Goal: Information Seeking & Learning: Check status

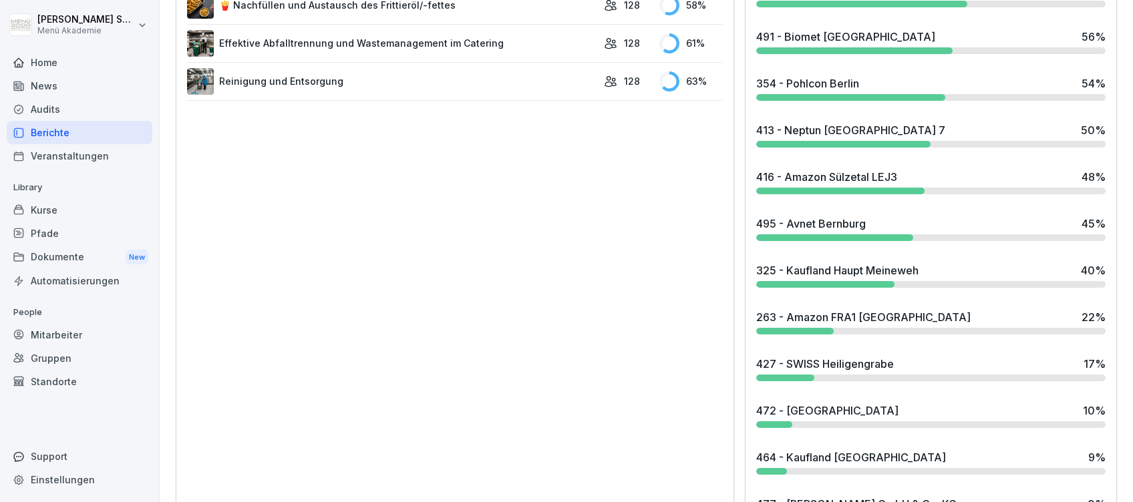
scroll to position [1084, 0]
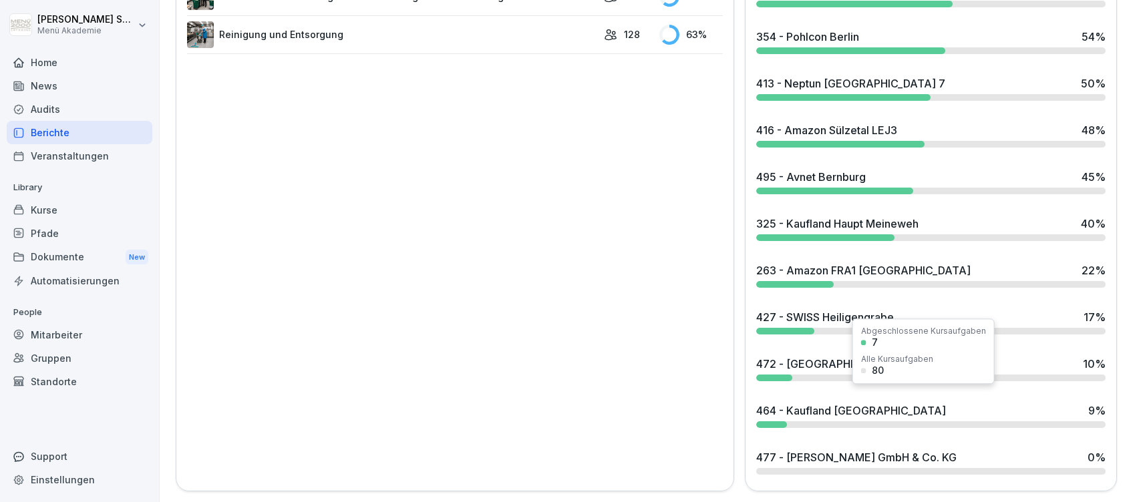
click at [826, 403] on div "464 - Kaufland Lübbenau" at bounding box center [851, 411] width 190 height 16
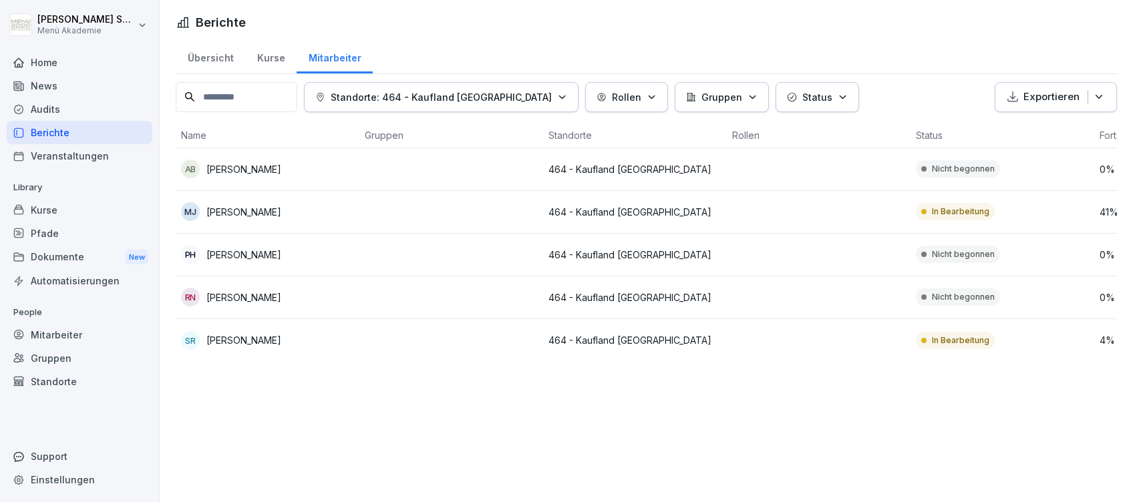
click at [51, 53] on div "Home" at bounding box center [80, 62] width 146 height 23
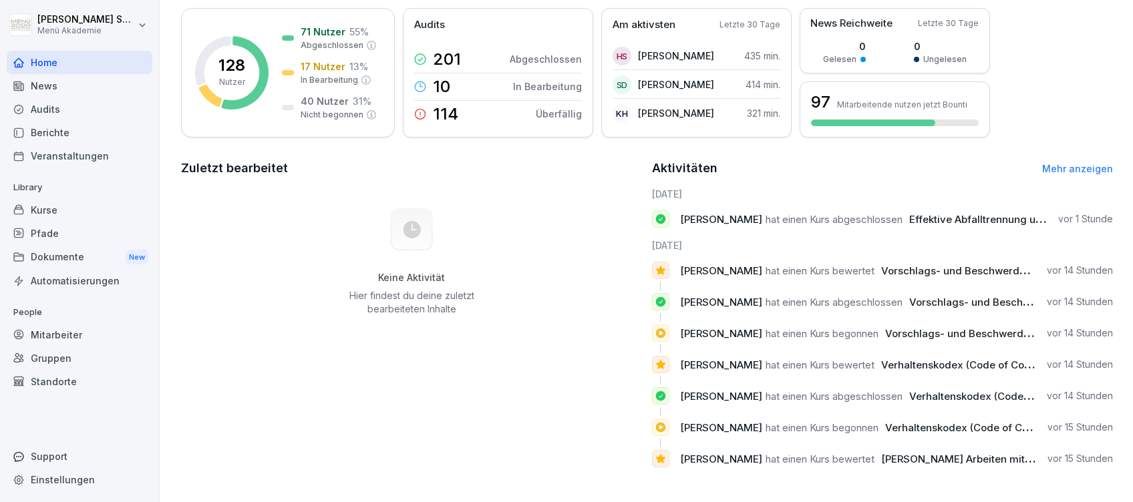
scroll to position [123, 0]
click at [355, 59] on p "13 %" at bounding box center [358, 66] width 19 height 14
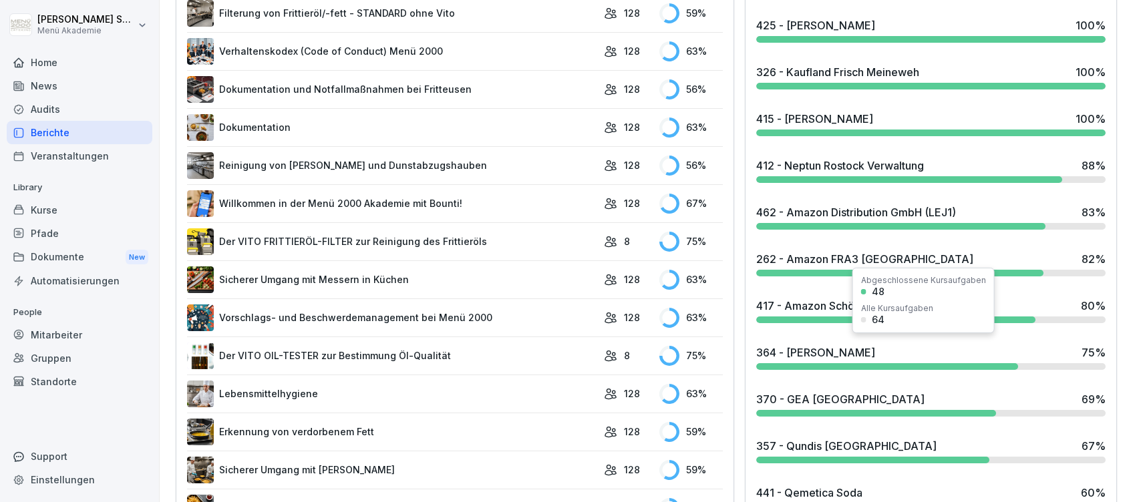
scroll to position [527, 0]
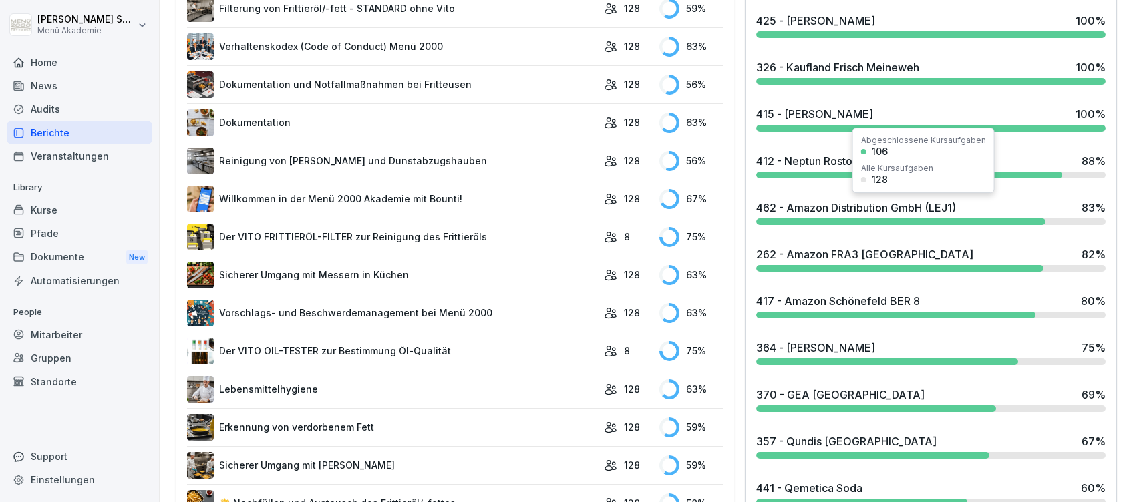
click at [966, 209] on div "462 - Amazon Distribution GmbH (LEJ1) 83 %" at bounding box center [930, 208] width 349 height 16
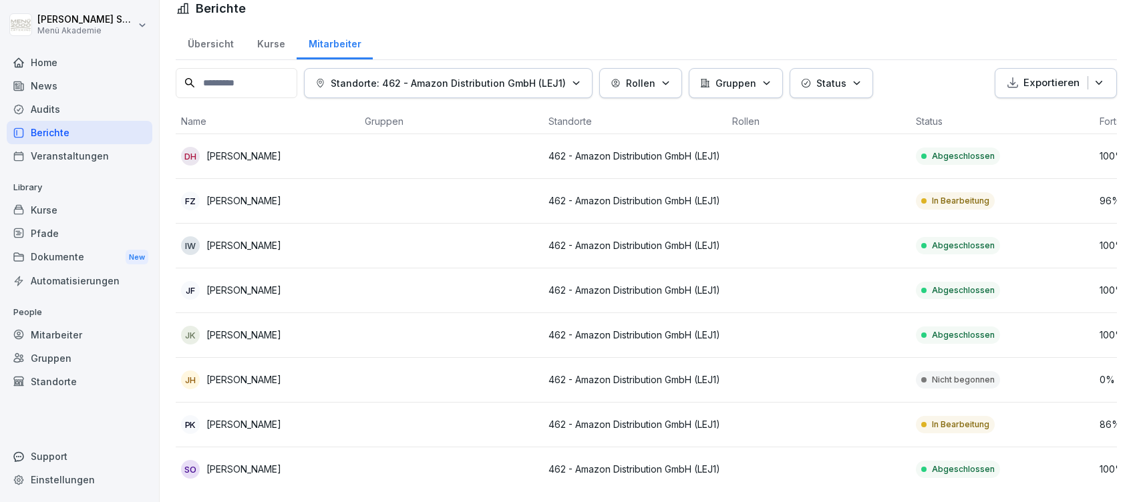
click at [237, 194] on p "Falko Zeibig" at bounding box center [243, 201] width 75 height 14
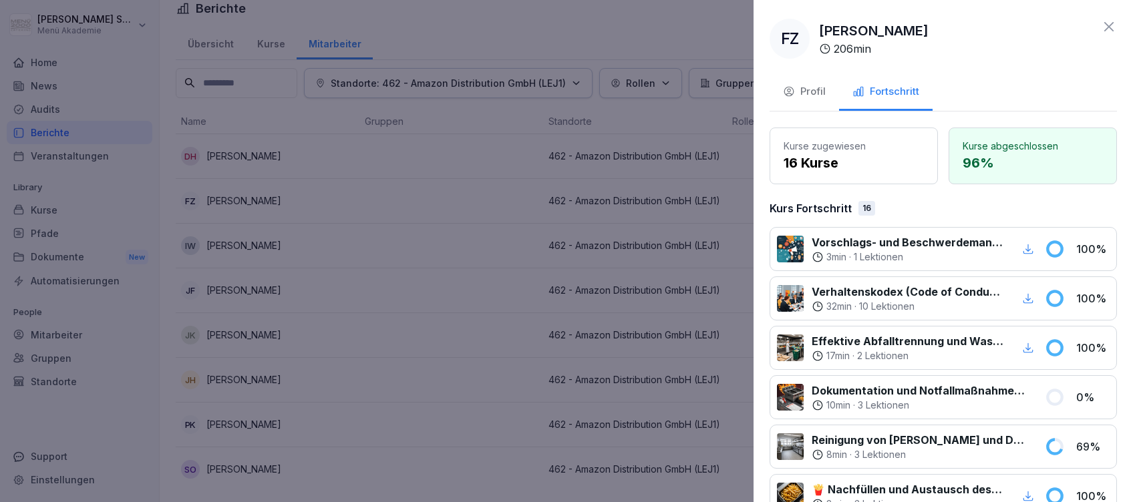
click at [443, 212] on div at bounding box center [566, 251] width 1133 height 502
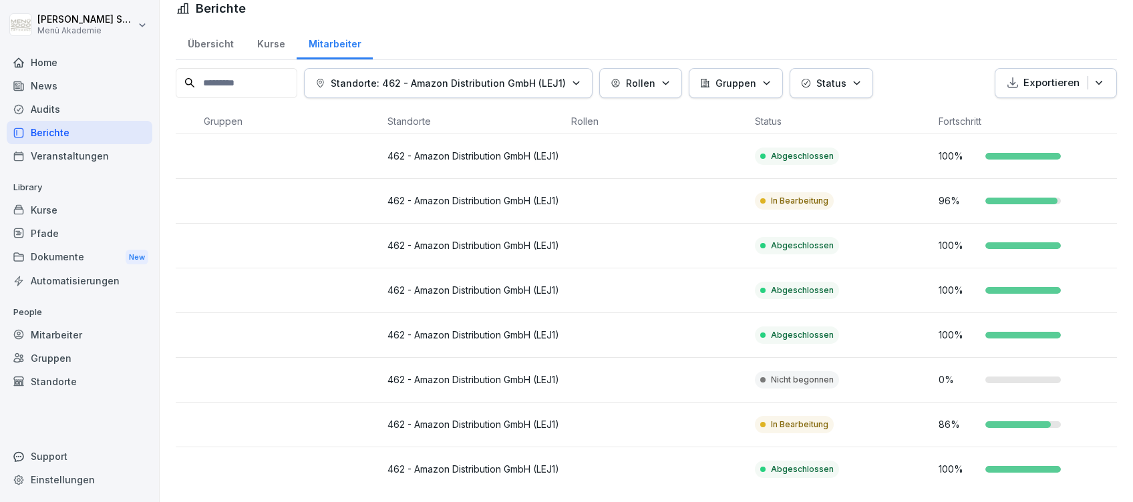
scroll to position [0, 174]
click at [460, 417] on p "462 - Amazon Distribution GmbH (LEJ1)" at bounding box center [473, 424] width 173 height 14
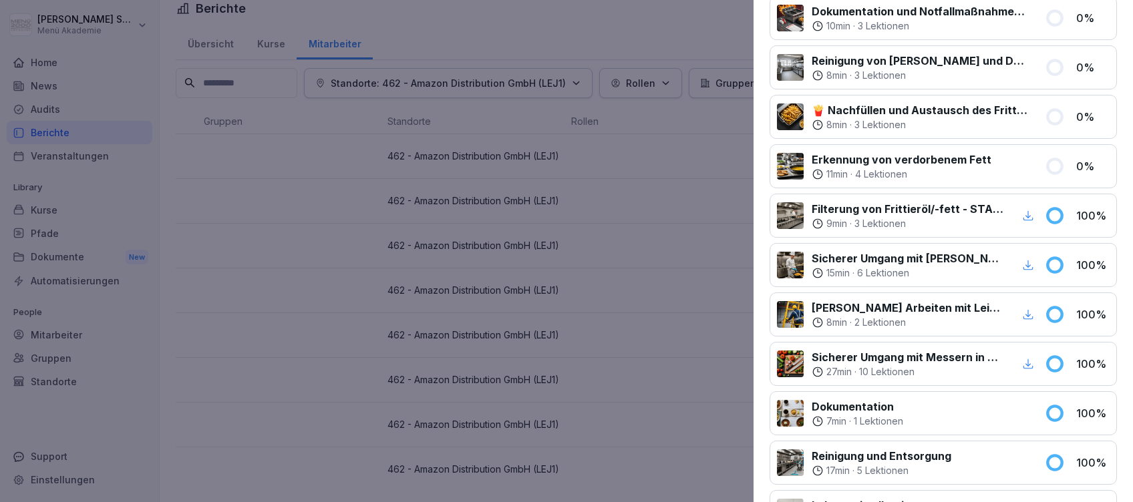
scroll to position [239, 0]
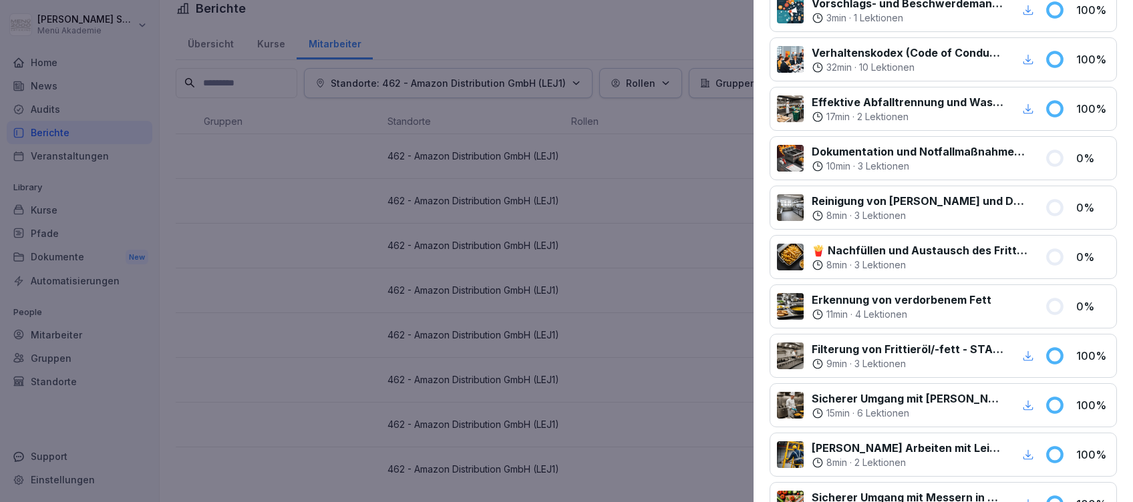
click at [526, 227] on div at bounding box center [566, 251] width 1133 height 502
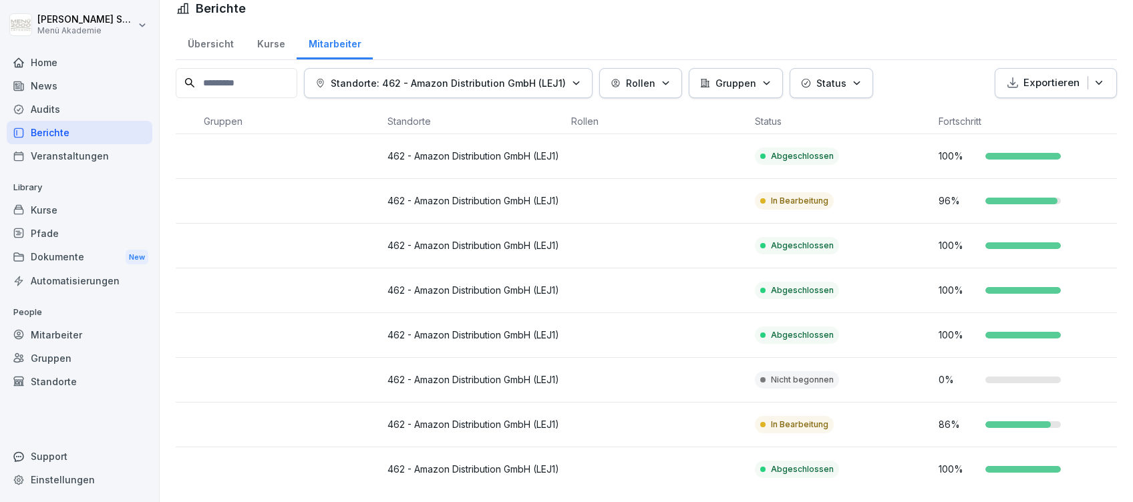
click at [49, 59] on div "Home" at bounding box center [80, 62] width 146 height 23
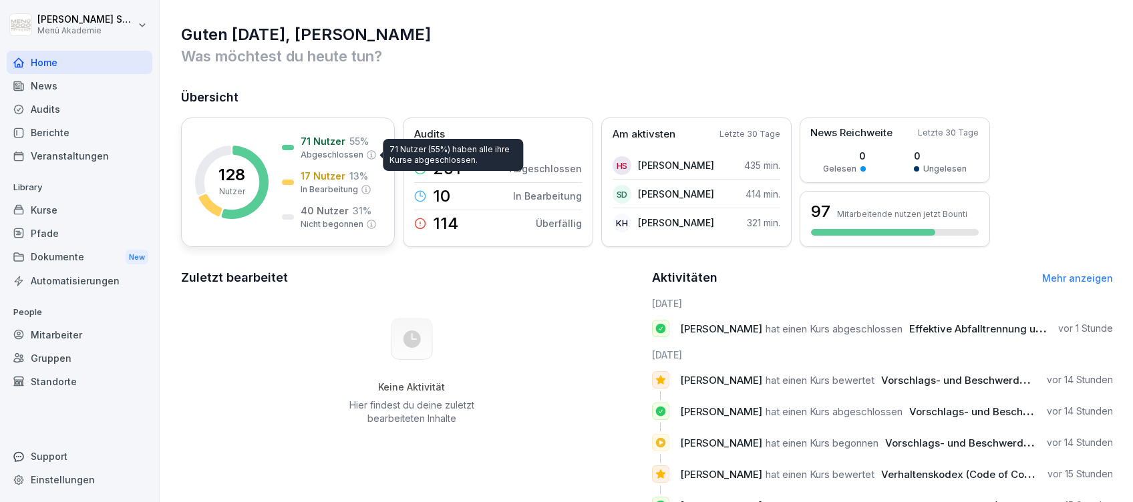
click at [310, 149] on p "Abgeschlossen" at bounding box center [332, 155] width 63 height 12
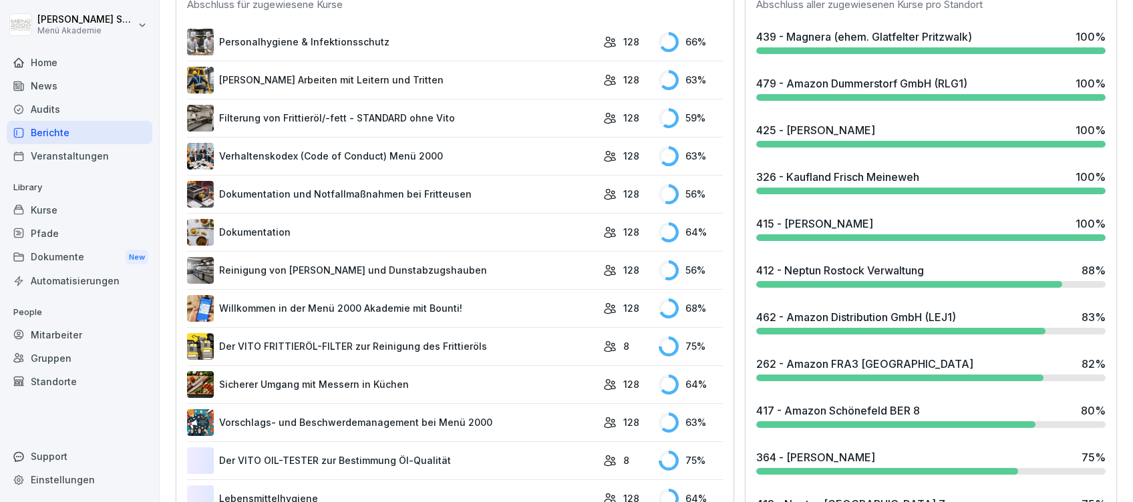
scroll to position [445, 0]
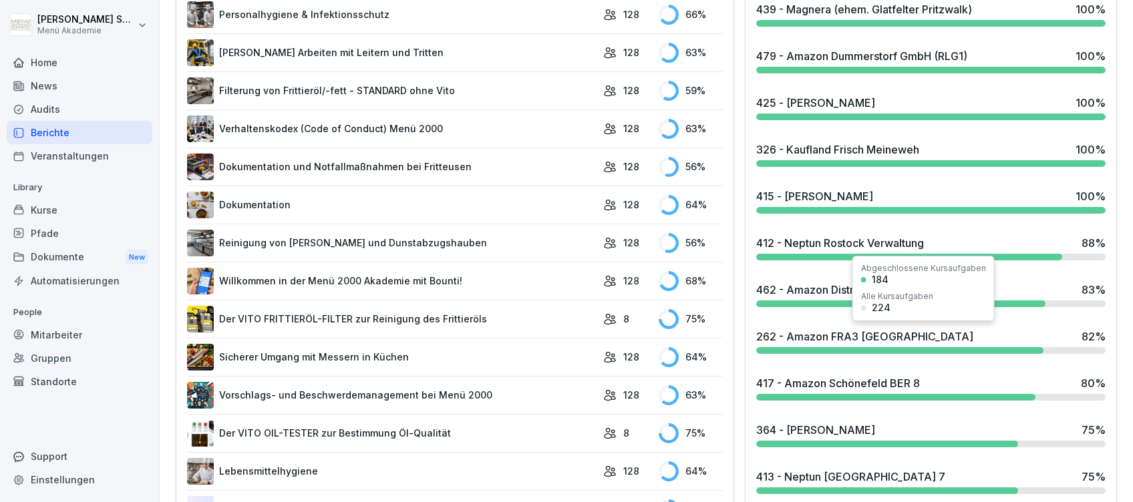
click at [828, 334] on div "262 - Amazon FRA3 Bad Hersfeld" at bounding box center [864, 337] width 217 height 16
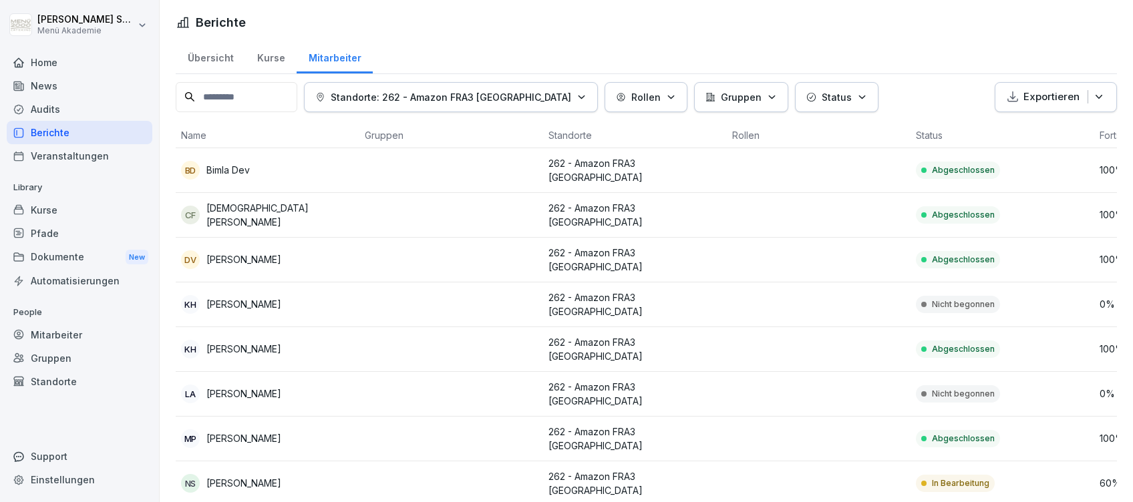
click at [41, 62] on div "Home" at bounding box center [80, 62] width 146 height 23
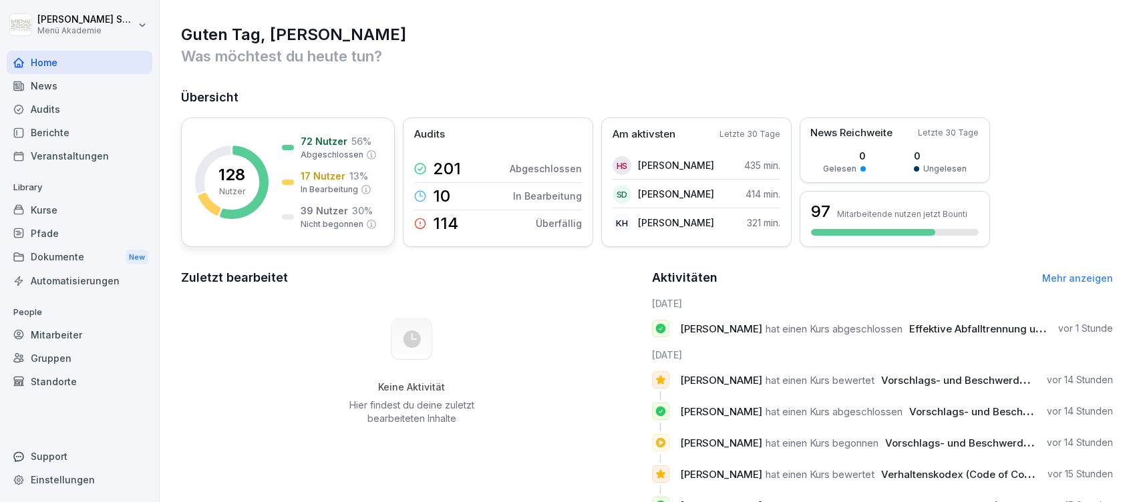
click at [353, 172] on p "13 %" at bounding box center [358, 176] width 19 height 14
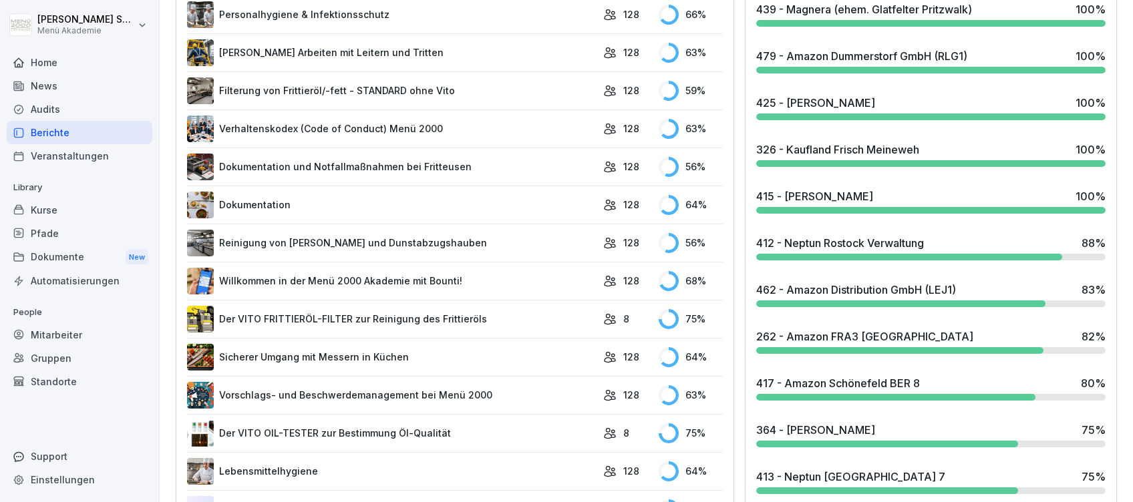
scroll to position [534, 0]
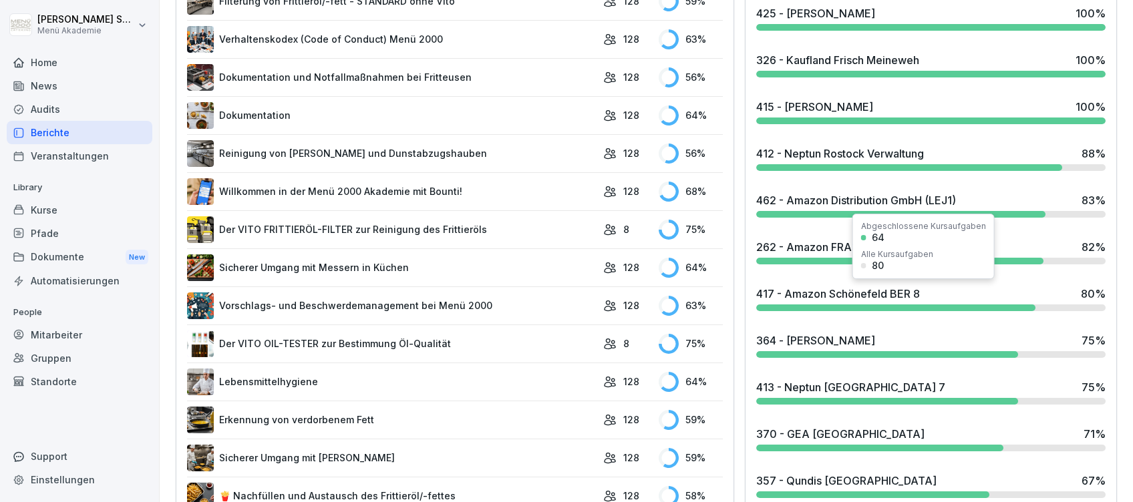
click at [886, 297] on div "417 - Amazon Schönefeld BER 8" at bounding box center [838, 294] width 164 height 16
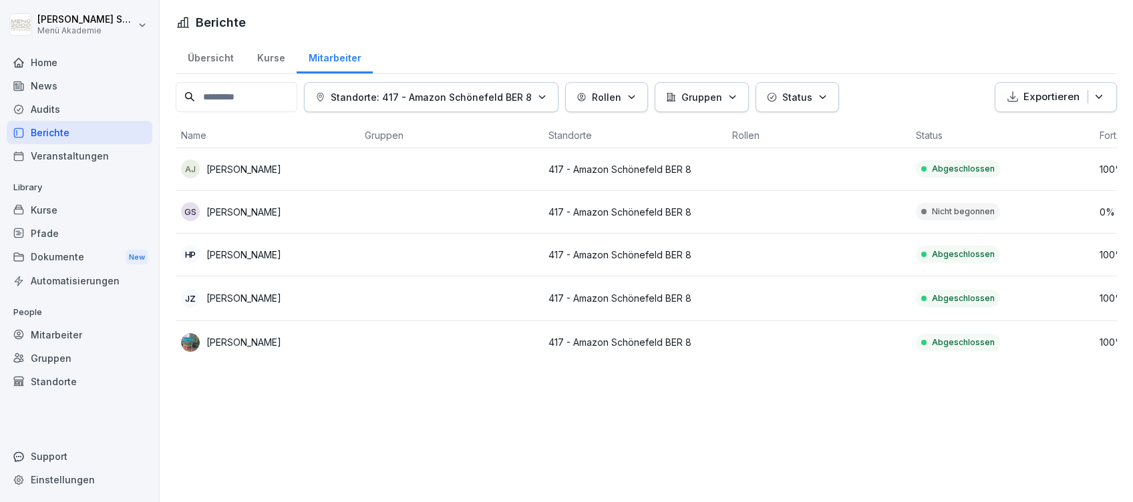
click at [46, 60] on div "Home" at bounding box center [80, 62] width 146 height 23
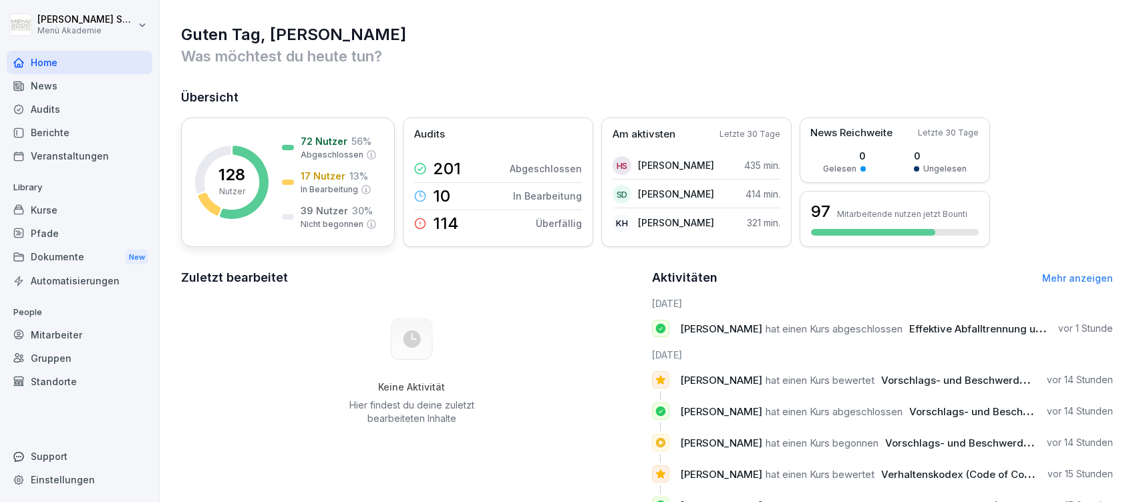
click at [279, 166] on div "128 Nutzer 72 Nutzer 56 % Abgeschlossen 17 Nutzer 13 % In Bearbeitung 39 Nutzer…" at bounding box center [288, 183] width 214 height 130
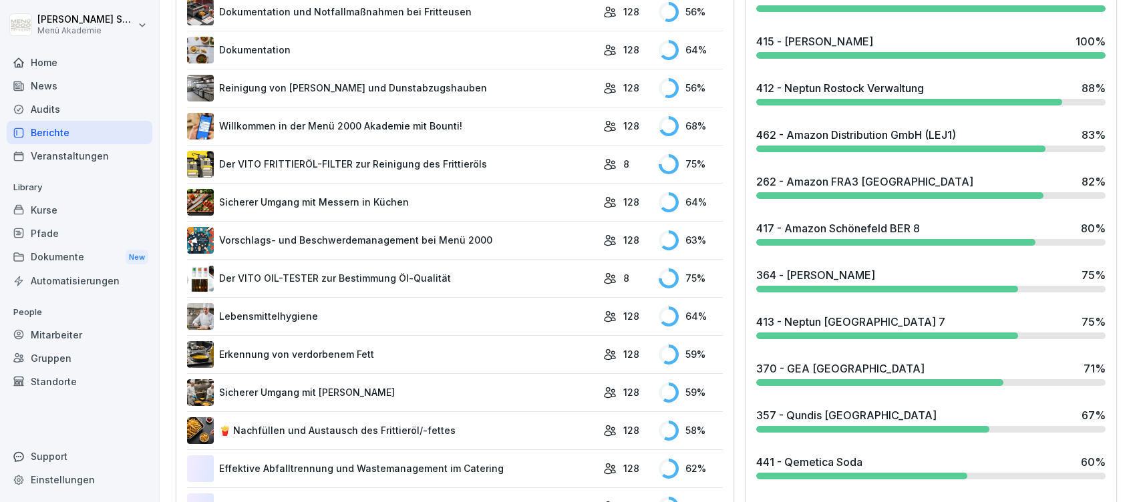
scroll to position [623, 0]
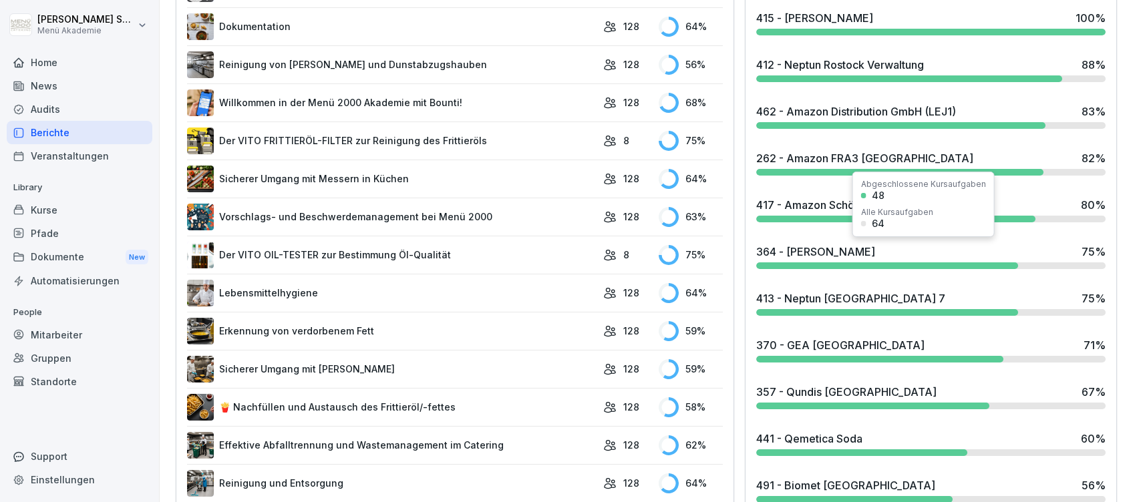
click at [811, 250] on div "364 - MEG Leißling" at bounding box center [815, 252] width 119 height 16
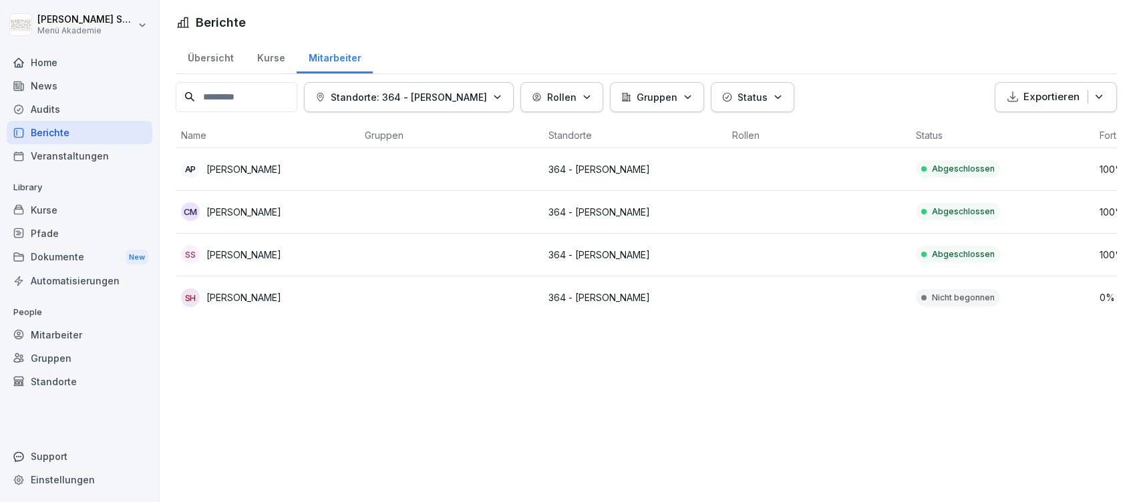
click at [39, 65] on div "Home" at bounding box center [80, 62] width 146 height 23
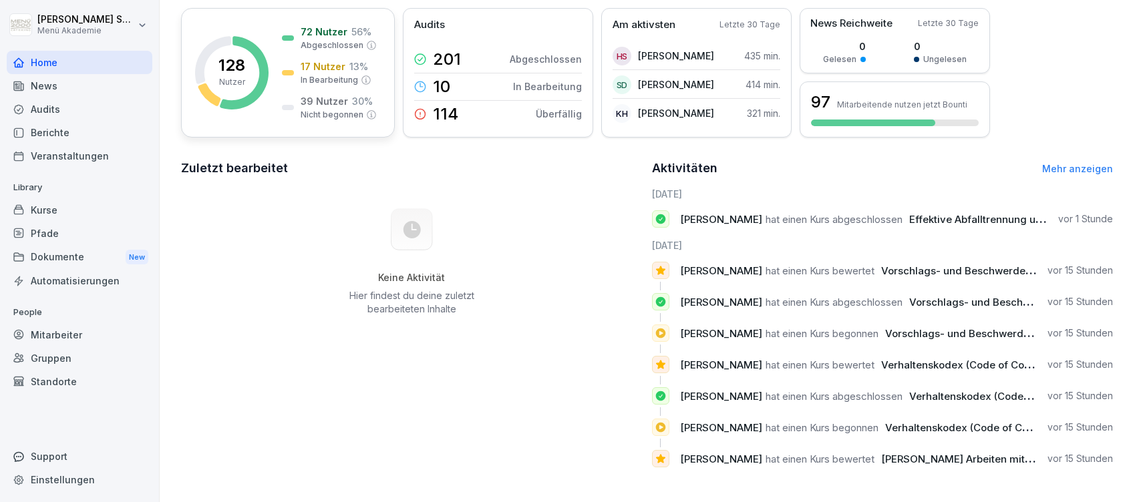
click at [324, 41] on div "72 Nutzer 56 % Abgeschlossen 17 Nutzer 13 % In Bearbeitung 39 Nutzer 30 % Nicht…" at bounding box center [329, 73] width 95 height 96
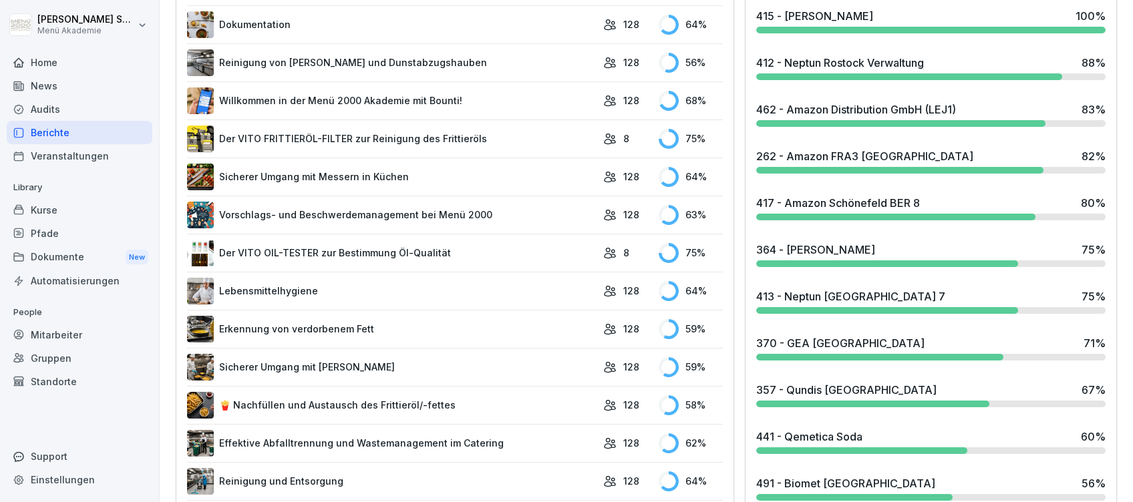
scroll to position [705, 0]
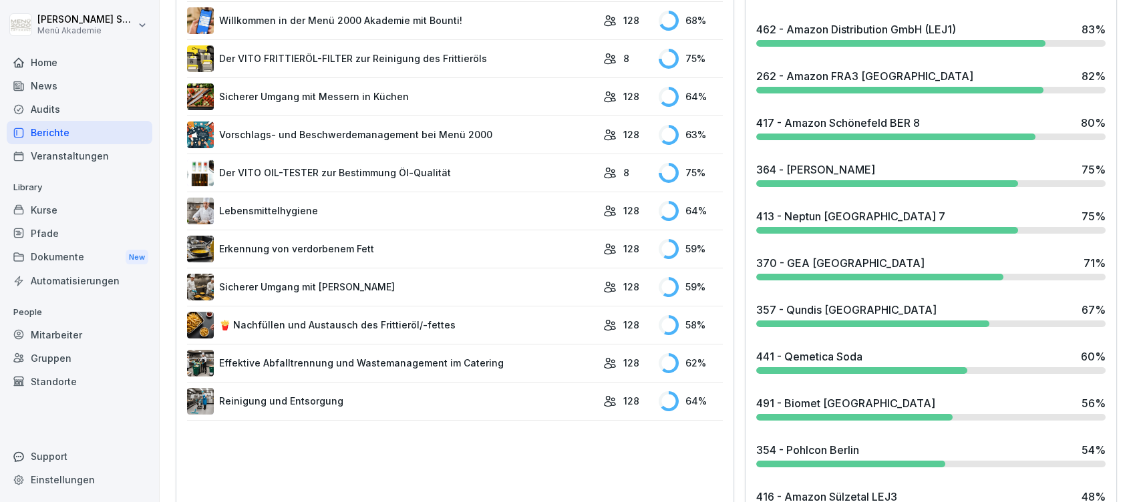
click at [820, 218] on div "413 - Neptun Rostock Halle 7" at bounding box center [850, 216] width 189 height 16
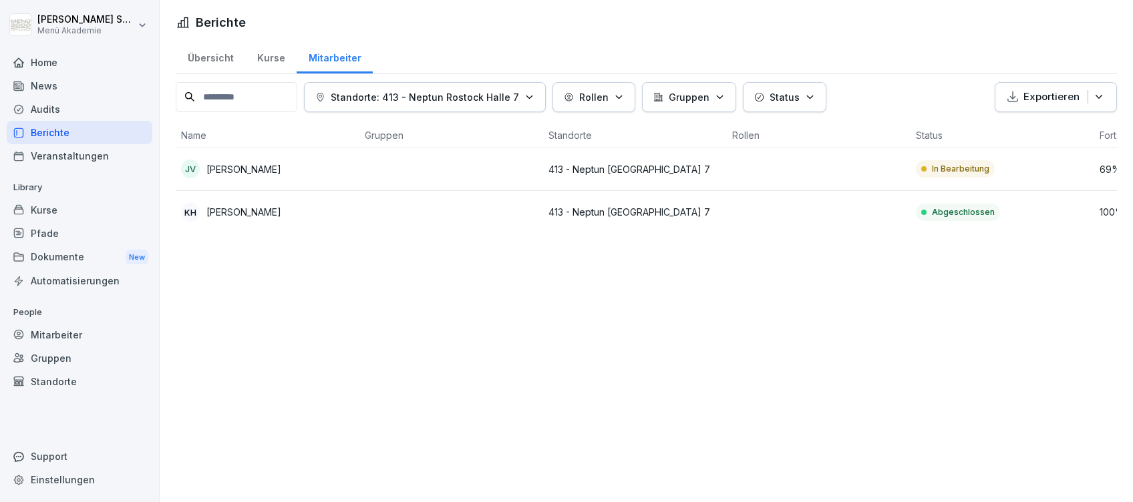
click at [47, 61] on div "Home" at bounding box center [80, 62] width 146 height 23
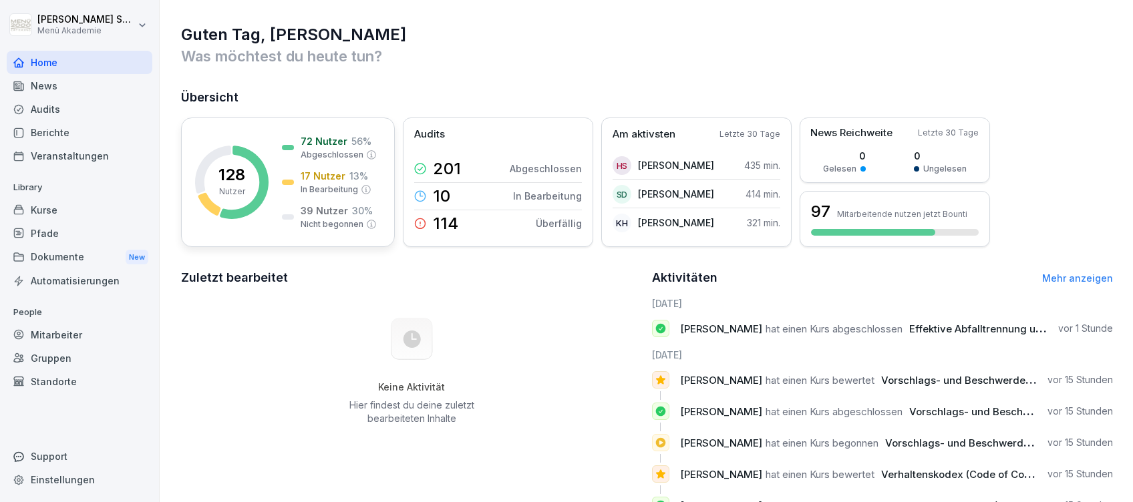
click at [252, 166] on rect at bounding box center [231, 182] width 73 height 73
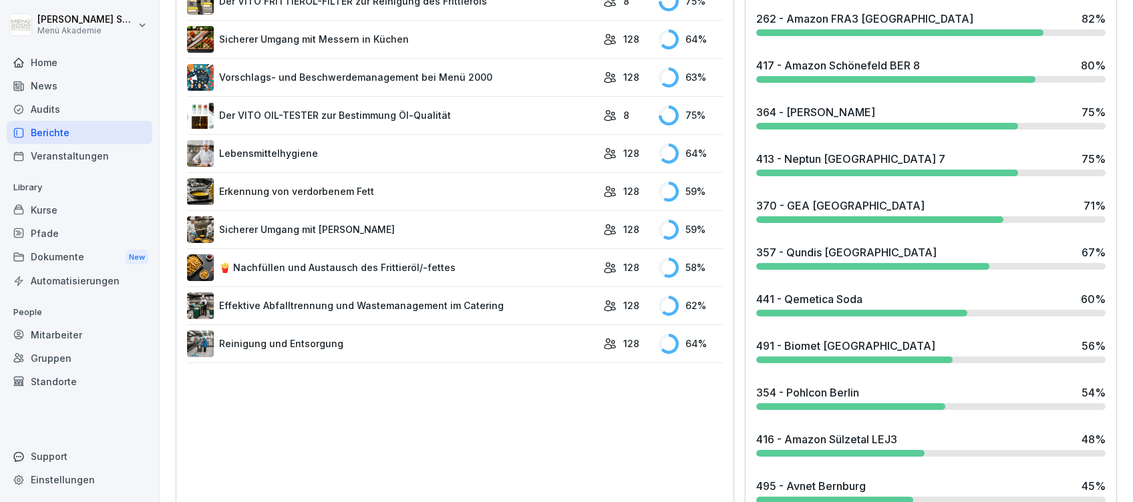
scroll to position [802, 0]
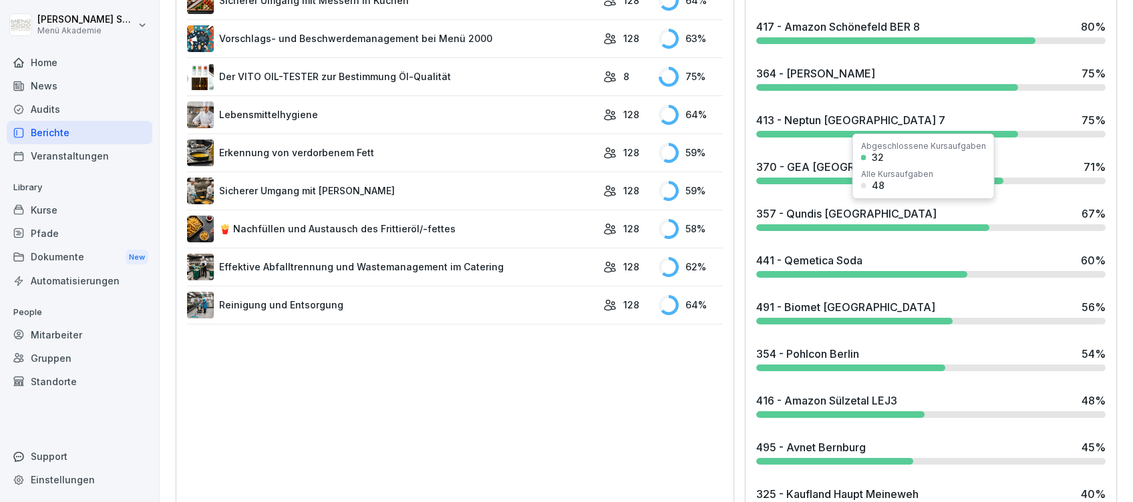
click at [841, 212] on div "357 - Qundis Erfurt" at bounding box center [846, 214] width 180 height 16
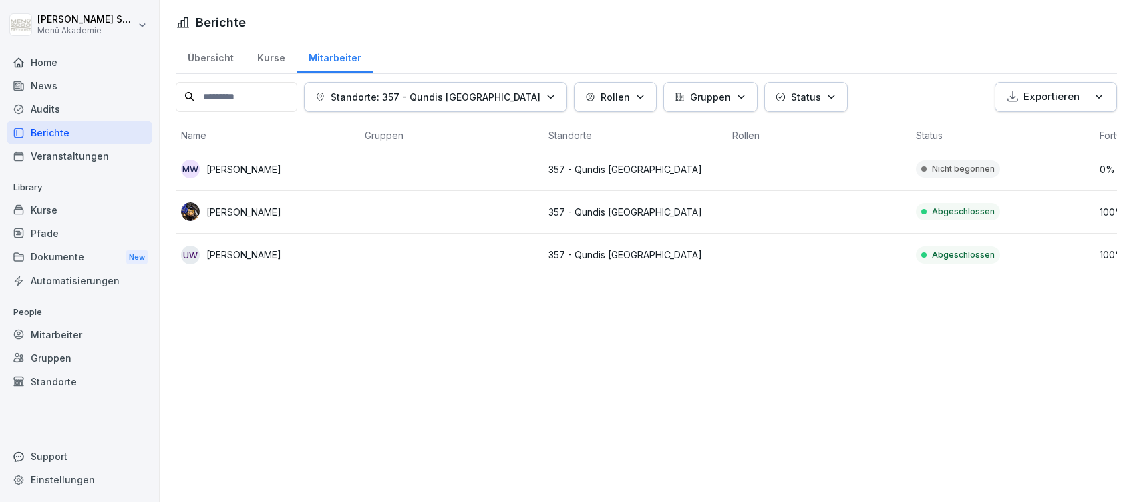
click at [52, 63] on div "Home" at bounding box center [80, 62] width 146 height 23
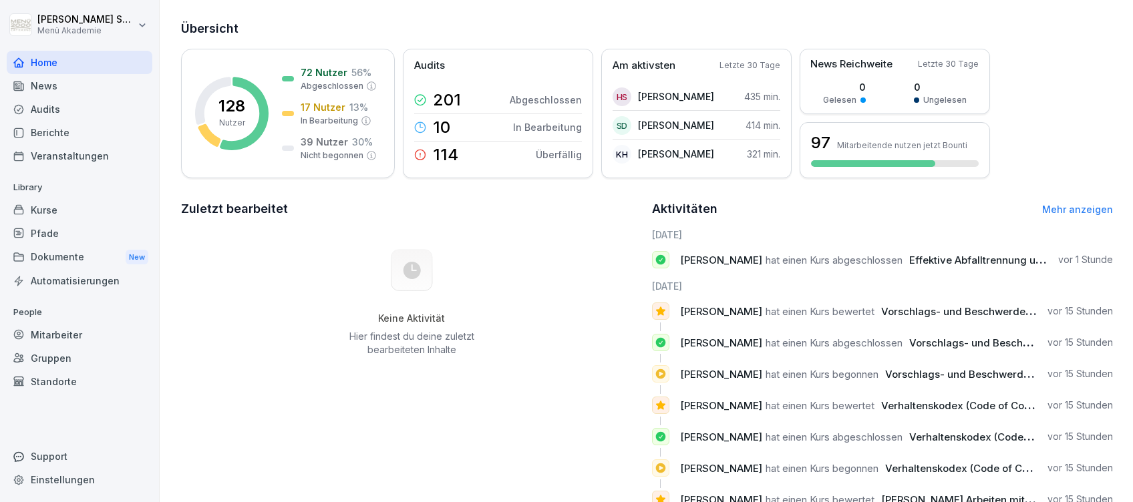
scroll to position [123, 0]
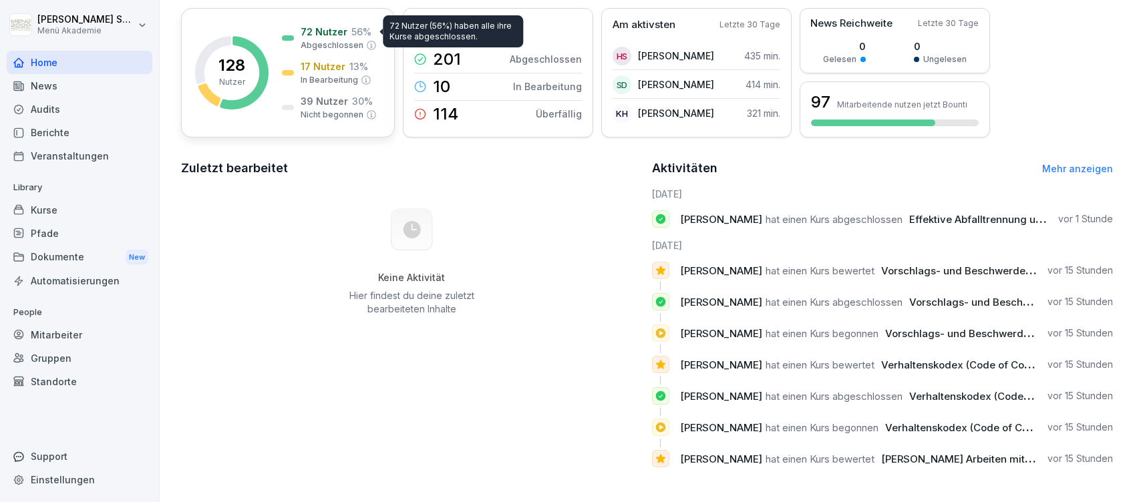
click at [331, 39] on p "Abgeschlossen" at bounding box center [332, 45] width 63 height 12
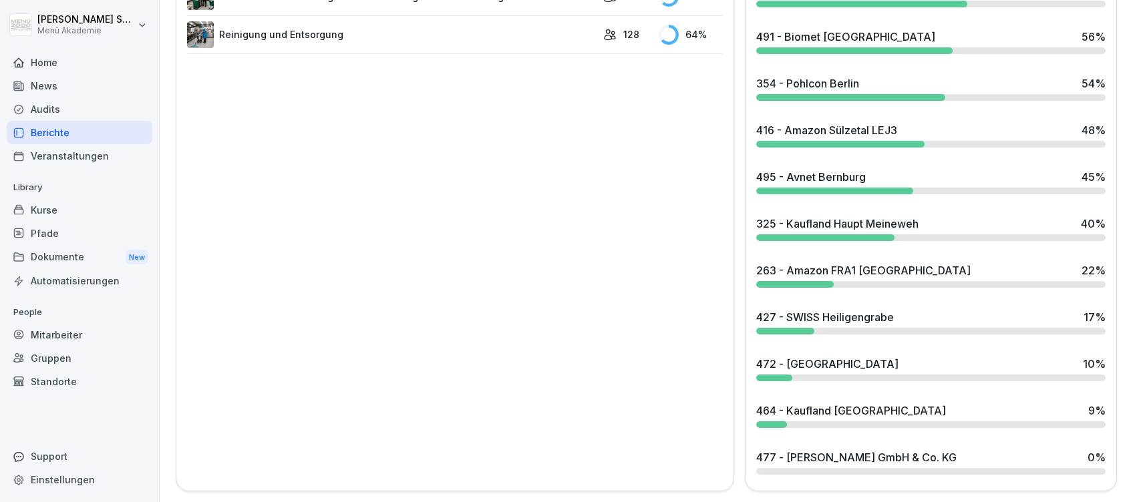
scroll to position [1084, 0]
click at [834, 262] on div "263 - Amazon FRA1 Bad Hersfeld" at bounding box center [863, 270] width 214 height 16
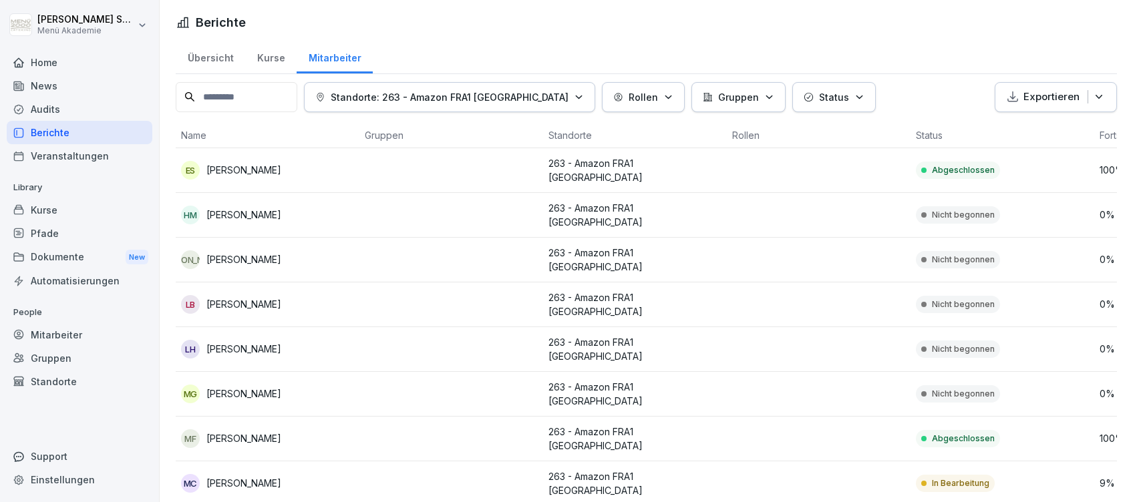
click at [38, 64] on div "Home" at bounding box center [80, 62] width 146 height 23
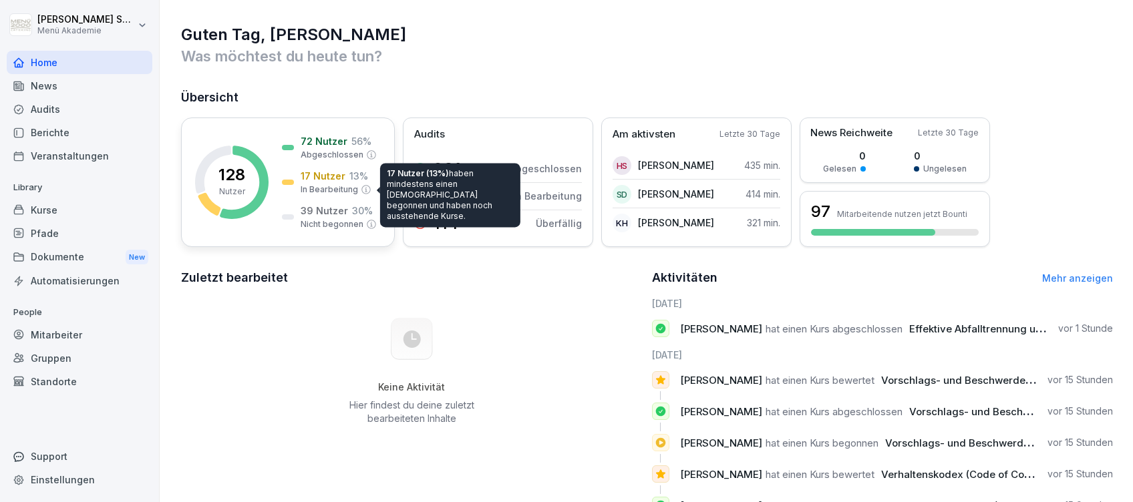
click at [347, 188] on p "In Bearbeitung" at bounding box center [329, 190] width 57 height 12
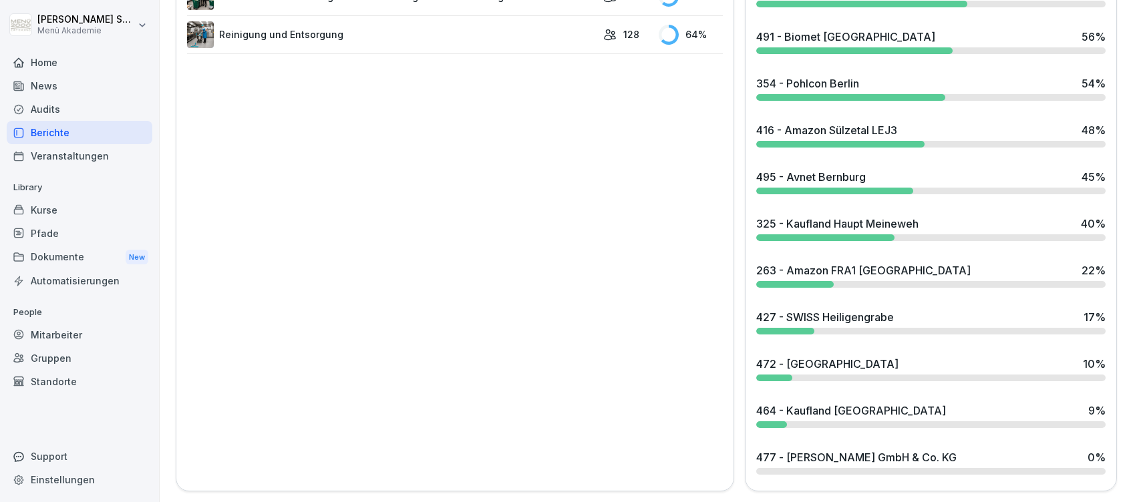
scroll to position [1084, 0]
click at [814, 309] on div "427 - SWISS Heiligengrabe" at bounding box center [825, 317] width 138 height 16
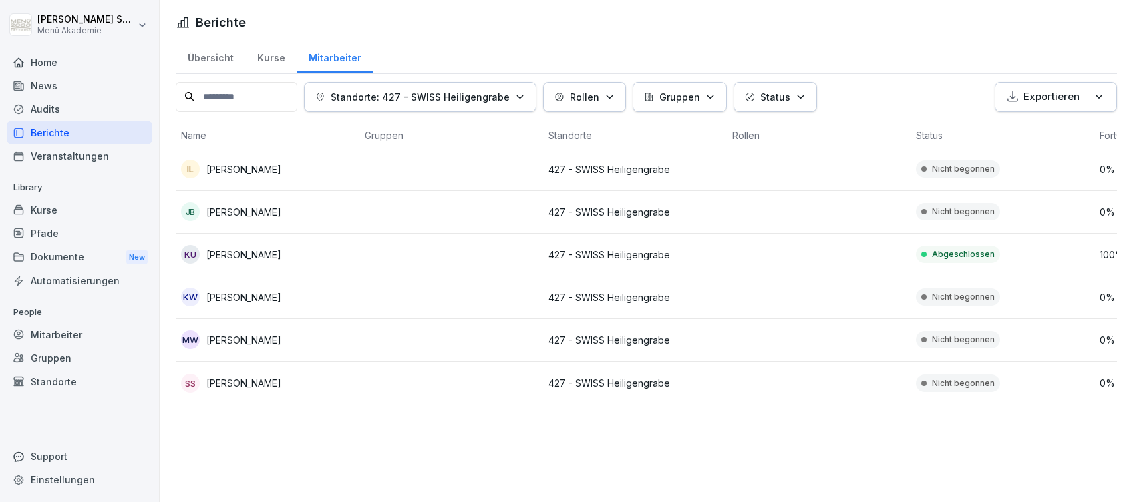
click at [64, 53] on div "Home" at bounding box center [80, 62] width 146 height 23
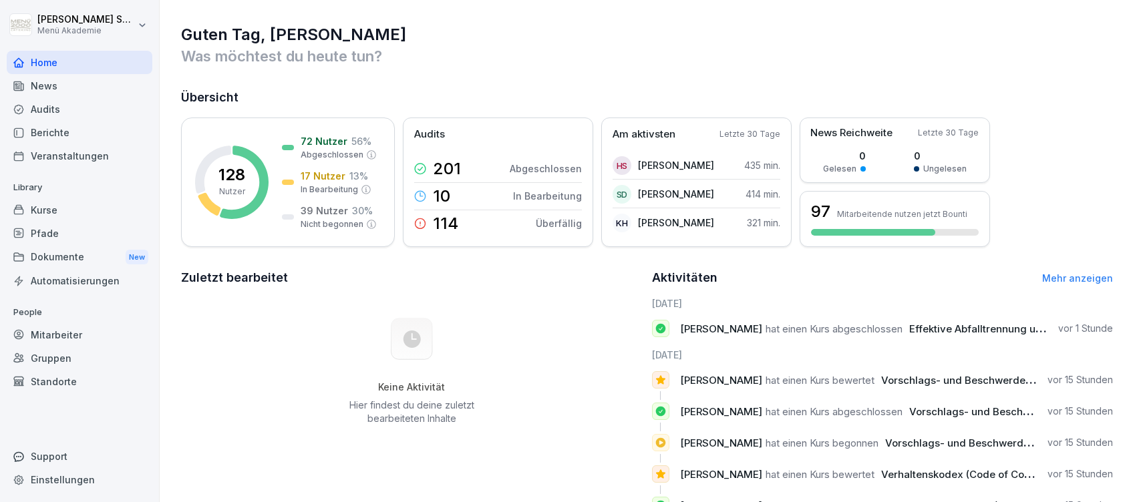
scroll to position [89, 0]
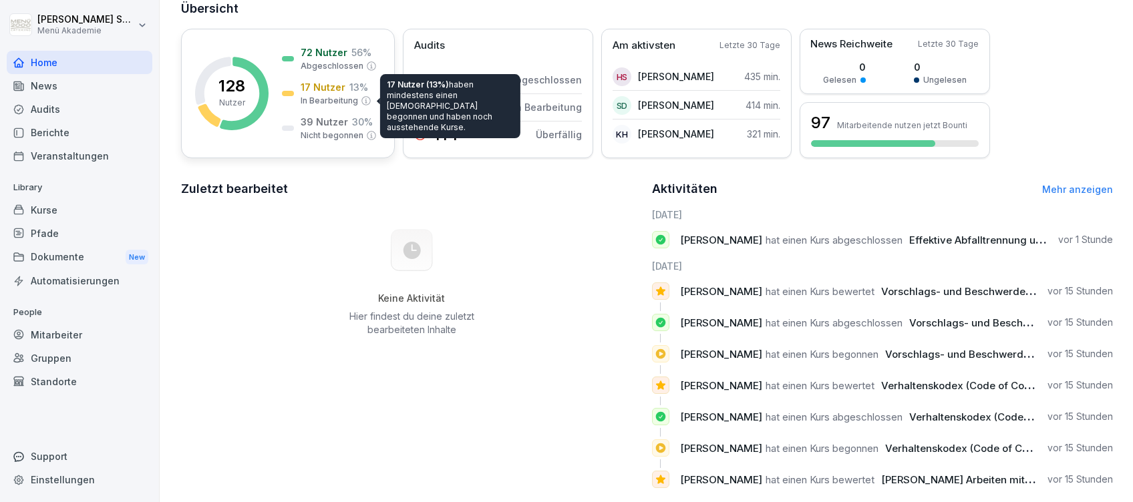
click at [338, 92] on p "17 Nutzer" at bounding box center [323, 87] width 45 height 14
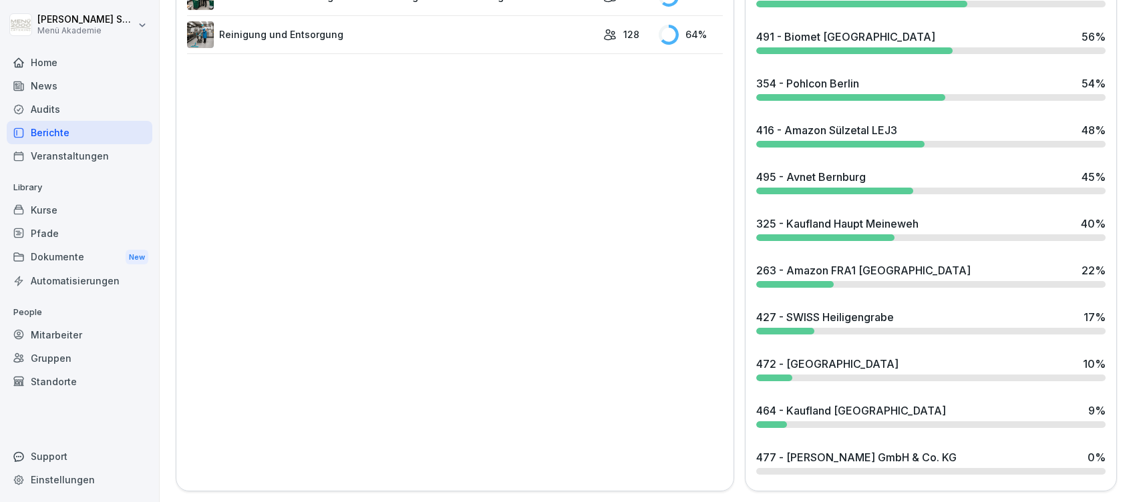
scroll to position [1084, 0]
click at [836, 216] on div "325 - Kaufland Haupt Meineweh" at bounding box center [837, 224] width 162 height 16
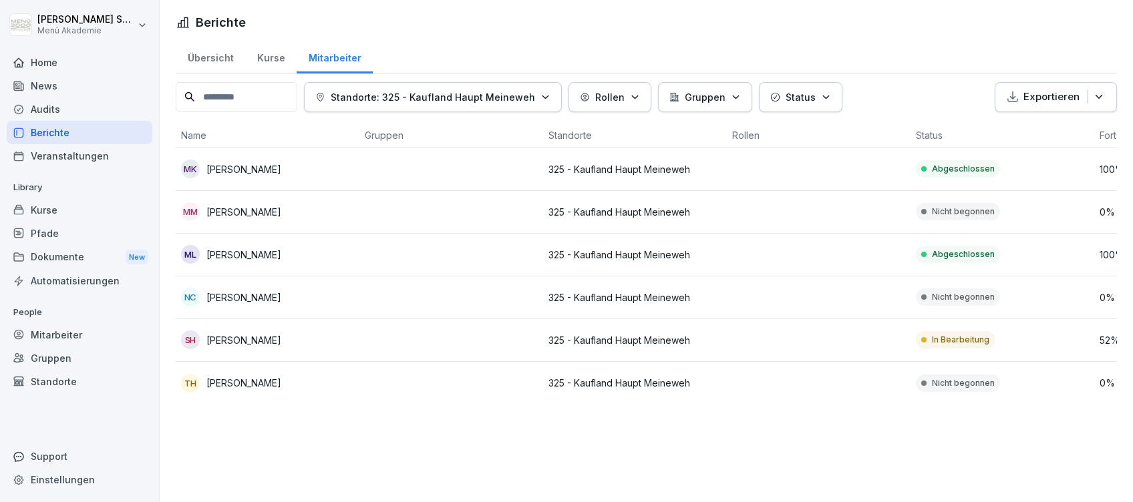
click at [488, 401] on td at bounding box center [451, 383] width 184 height 43
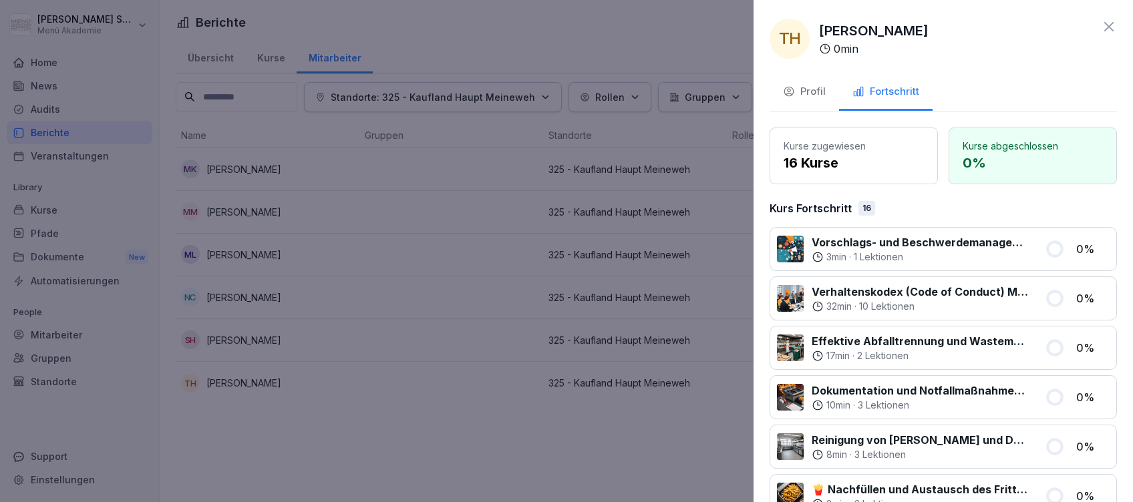
click at [488, 395] on div at bounding box center [566, 251] width 1133 height 502
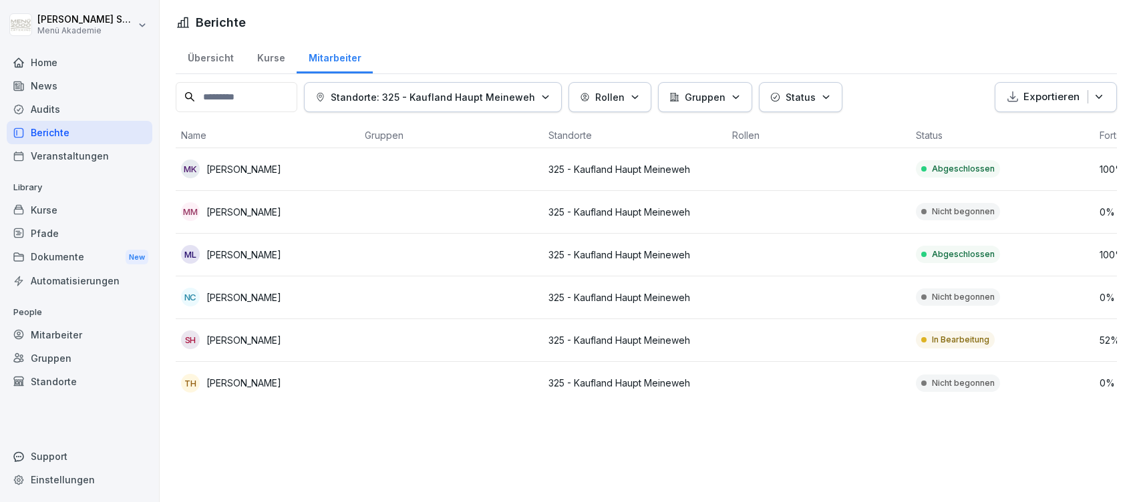
click at [58, 64] on div "Home" at bounding box center [80, 62] width 146 height 23
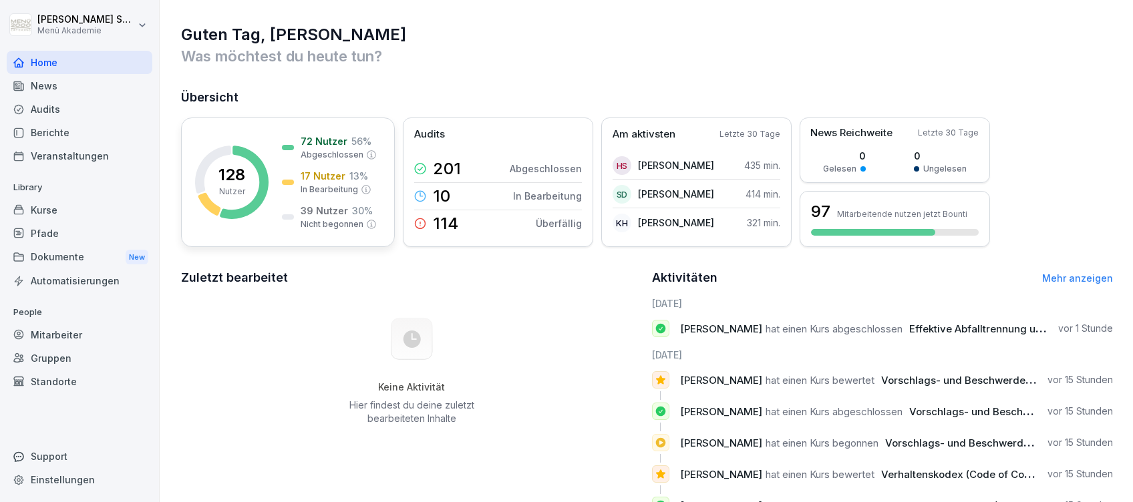
click at [317, 161] on div "72 Nutzer 56 % Abgeschlossen 17 Nutzer 13 % In Bearbeitung 39 Nutzer 30 % Nicht…" at bounding box center [329, 182] width 95 height 96
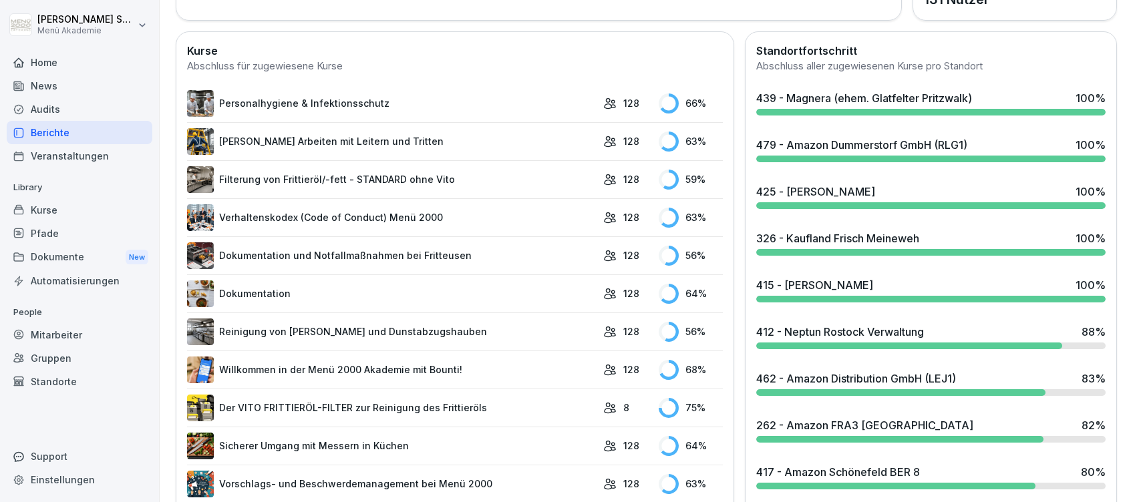
scroll to position [445, 0]
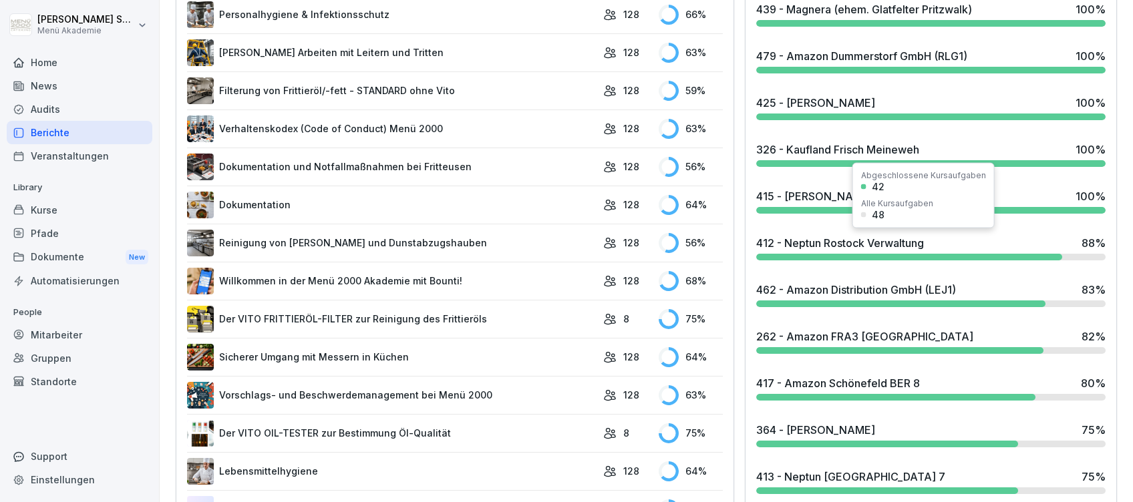
click at [824, 242] on div "412 - Neptun Rostock Verwaltung" at bounding box center [840, 243] width 168 height 16
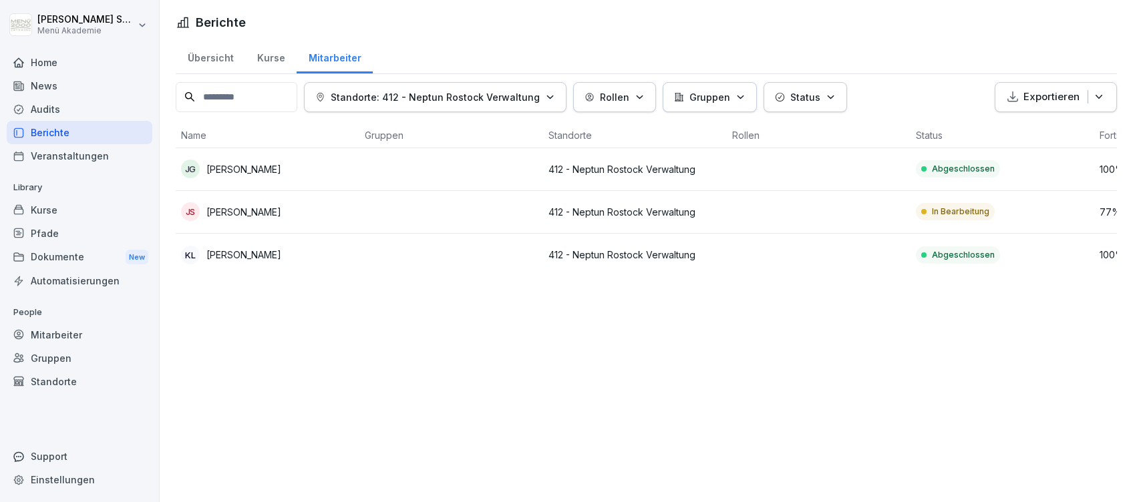
click at [44, 58] on div "Home" at bounding box center [80, 62] width 146 height 23
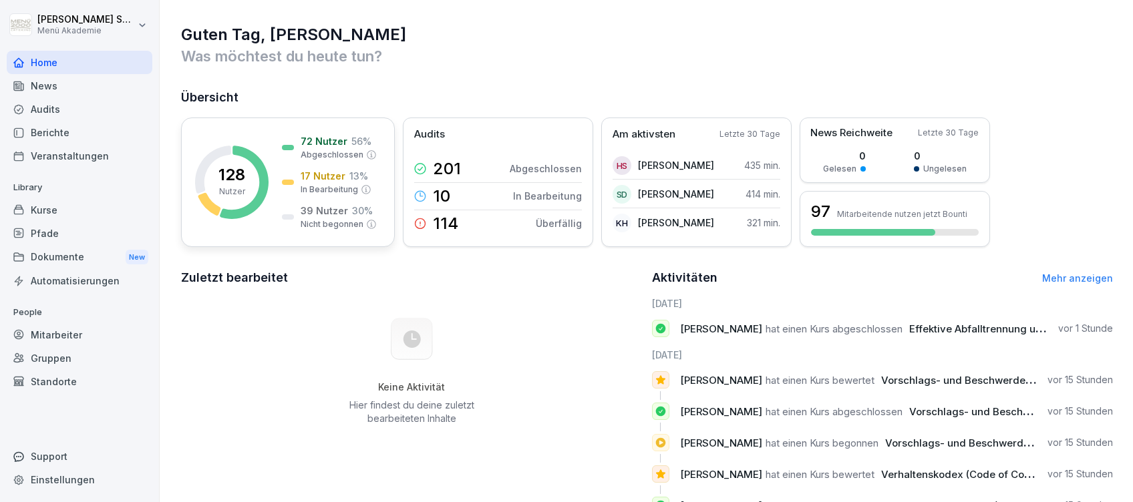
click at [341, 173] on p "17 Nutzer" at bounding box center [323, 176] width 45 height 14
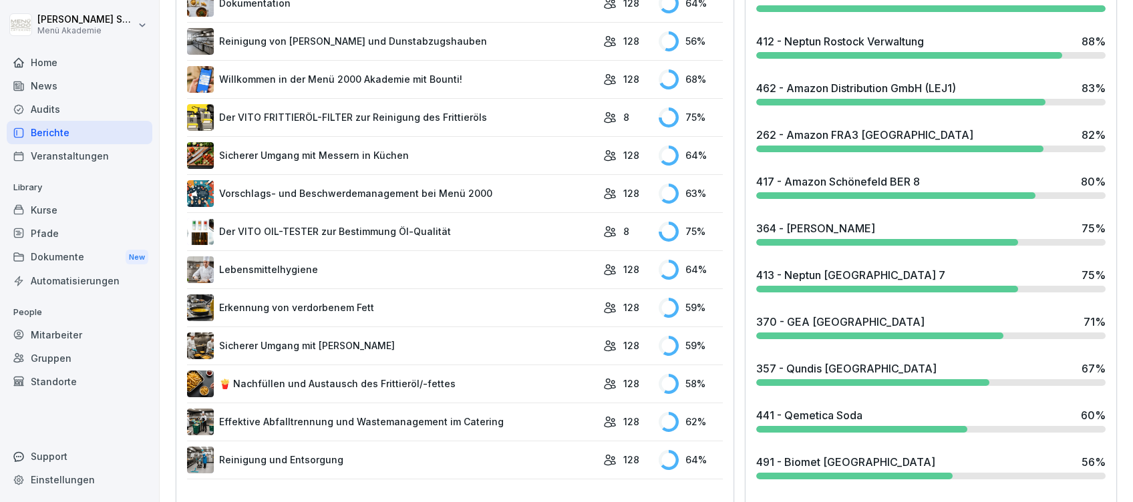
scroll to position [712, 0]
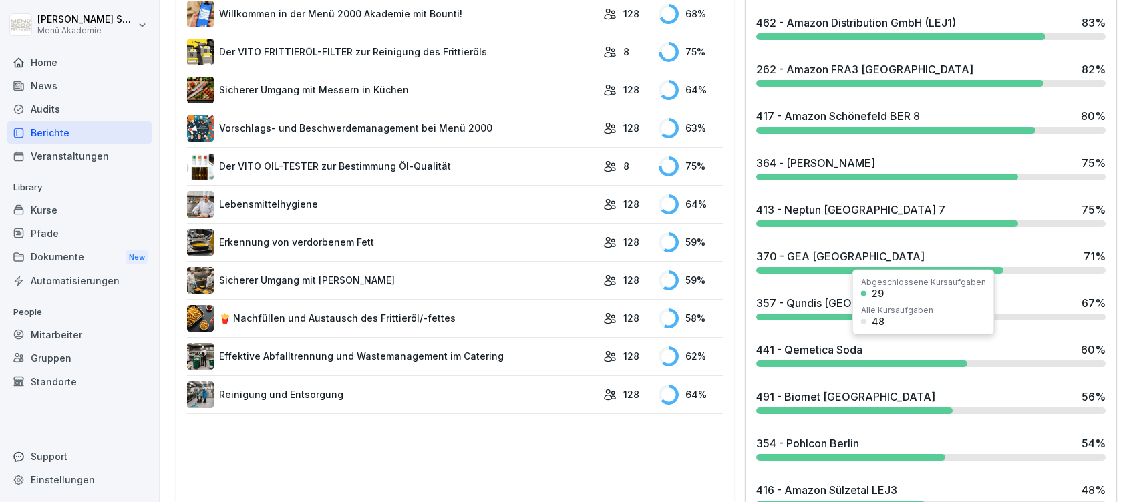
click at [838, 349] on div "441 - Qemetica Soda" at bounding box center [809, 350] width 106 height 16
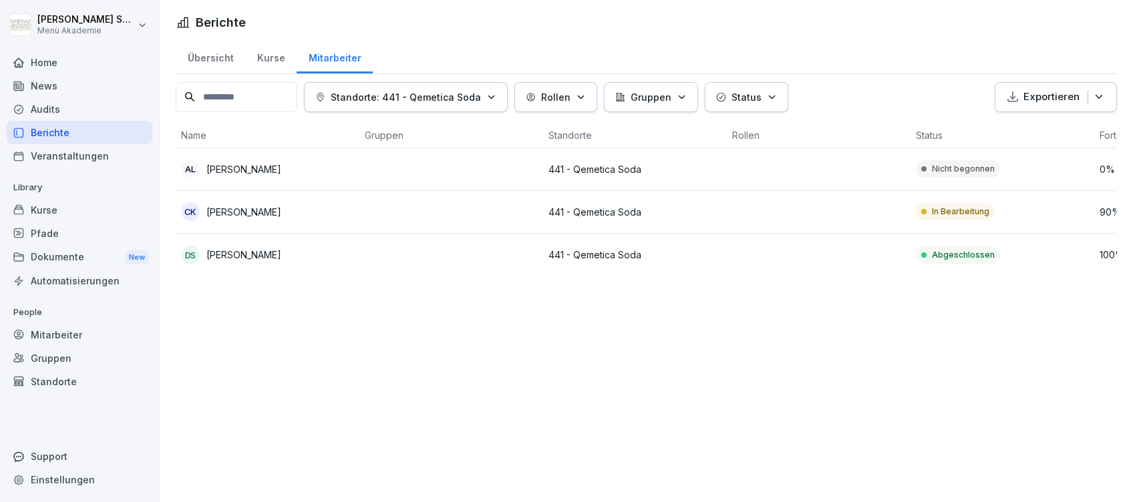
click at [45, 61] on div "Home" at bounding box center [80, 62] width 146 height 23
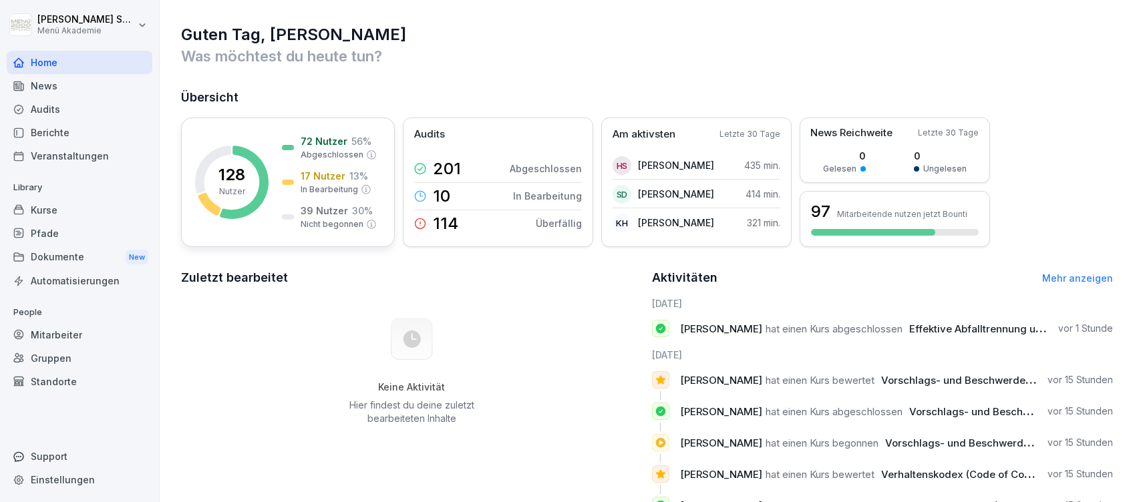
click at [333, 188] on p "In Bearbeitung" at bounding box center [329, 190] width 57 height 12
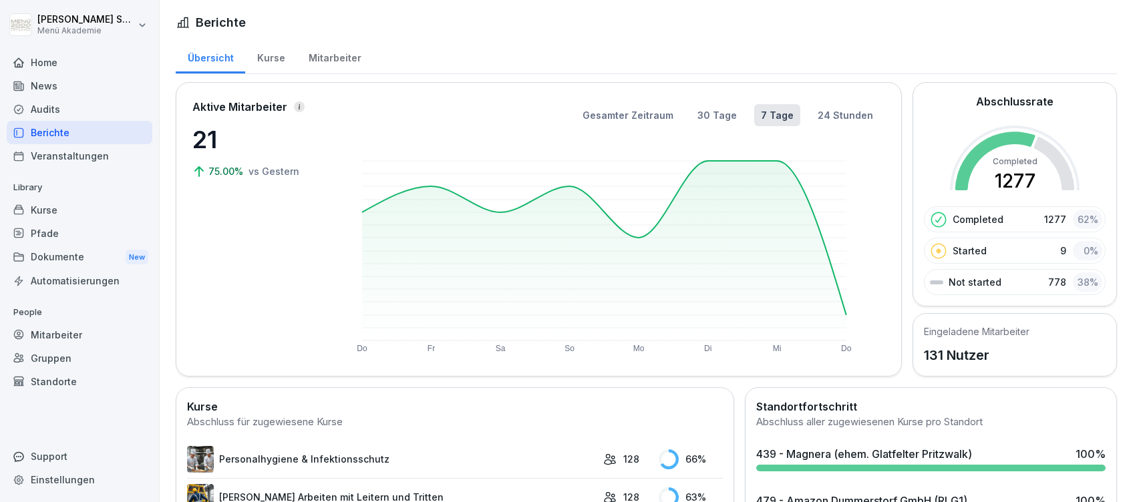
click at [56, 61] on div "Home" at bounding box center [80, 62] width 146 height 23
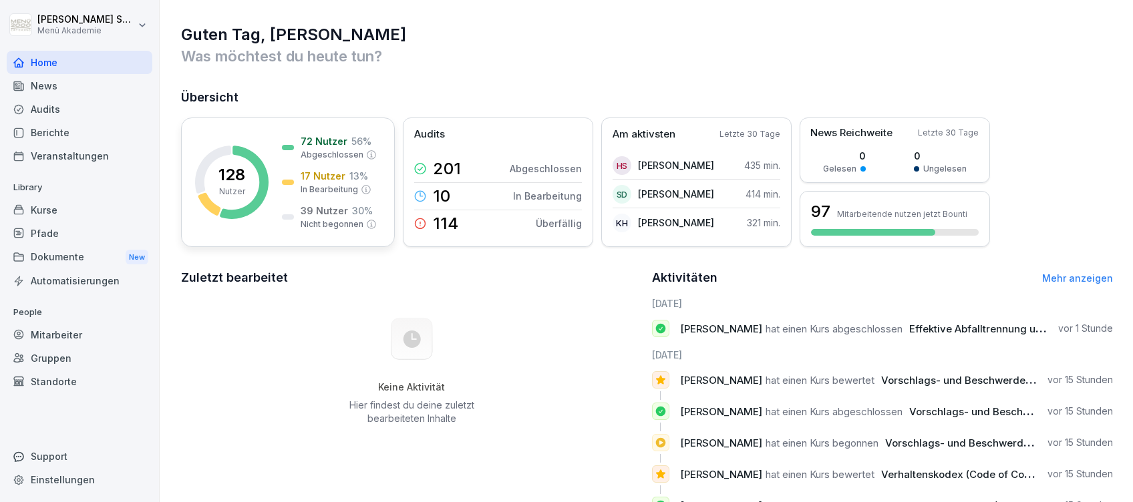
click at [316, 171] on p "17 Nutzer" at bounding box center [323, 176] width 45 height 14
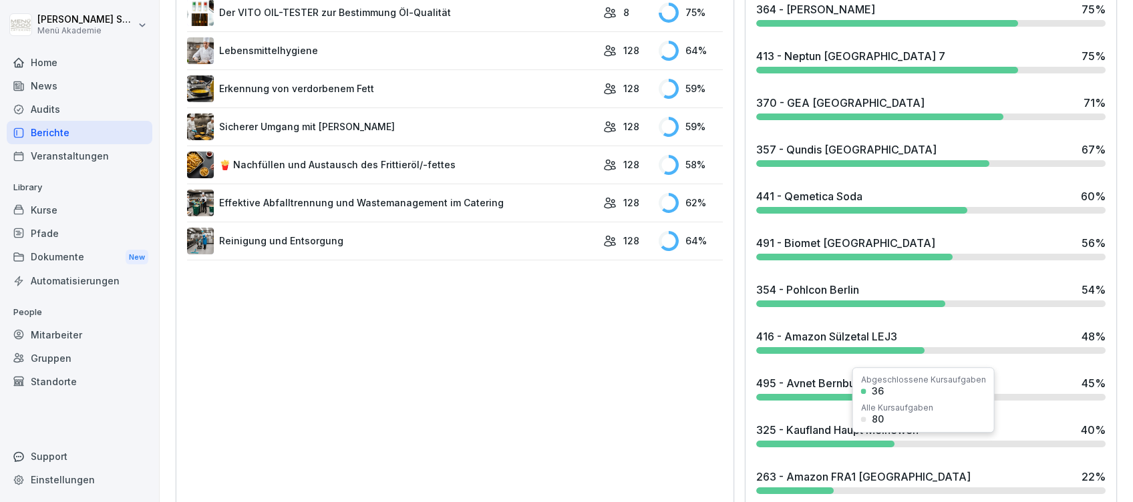
scroll to position [890, 0]
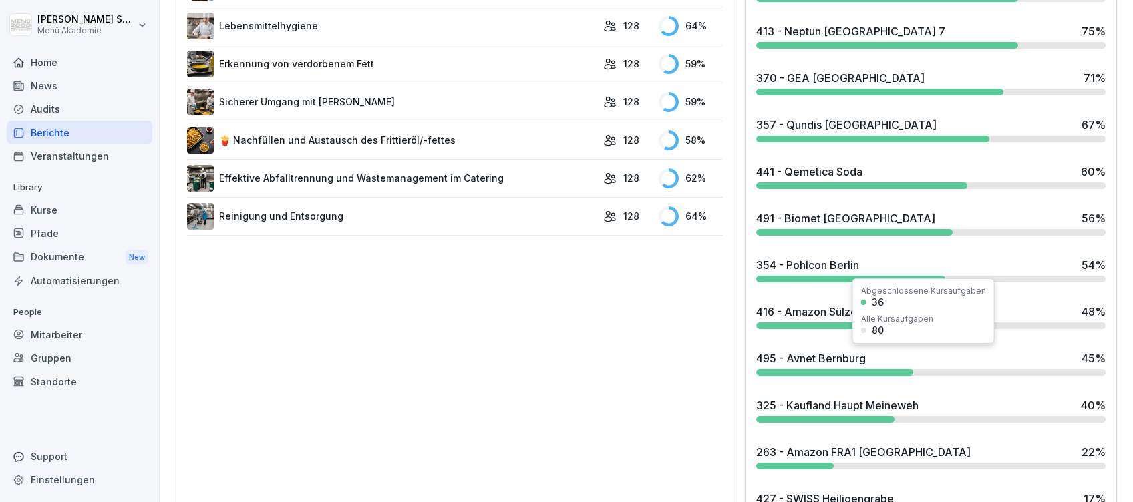
click at [831, 355] on div "495 - Avnet Bernburg" at bounding box center [811, 359] width 110 height 16
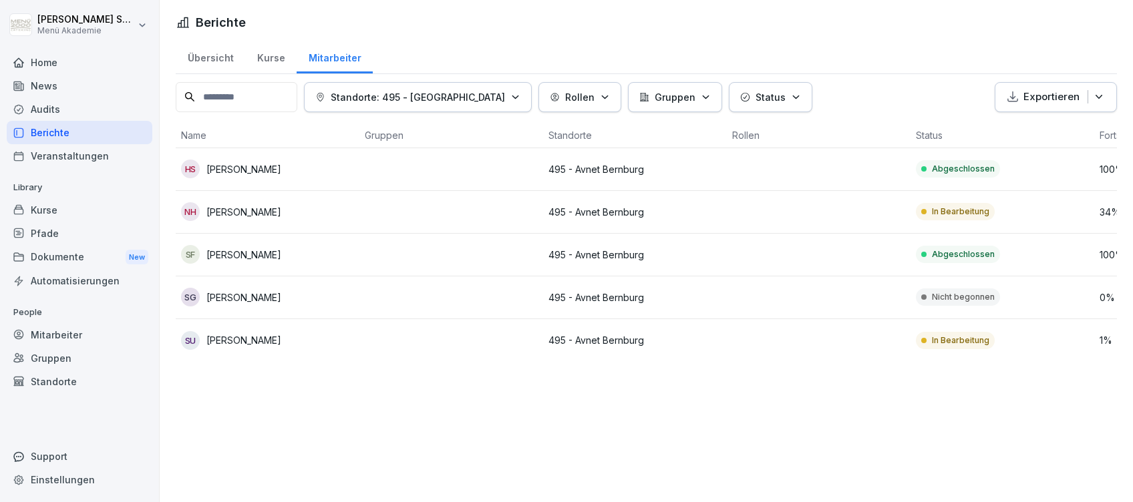
drag, startPoint x: 246, startPoint y: 295, endPoint x: 296, endPoint y: 298, distance: 49.5
click at [296, 298] on div "SG Stephan Gautzsch" at bounding box center [267, 297] width 173 height 19
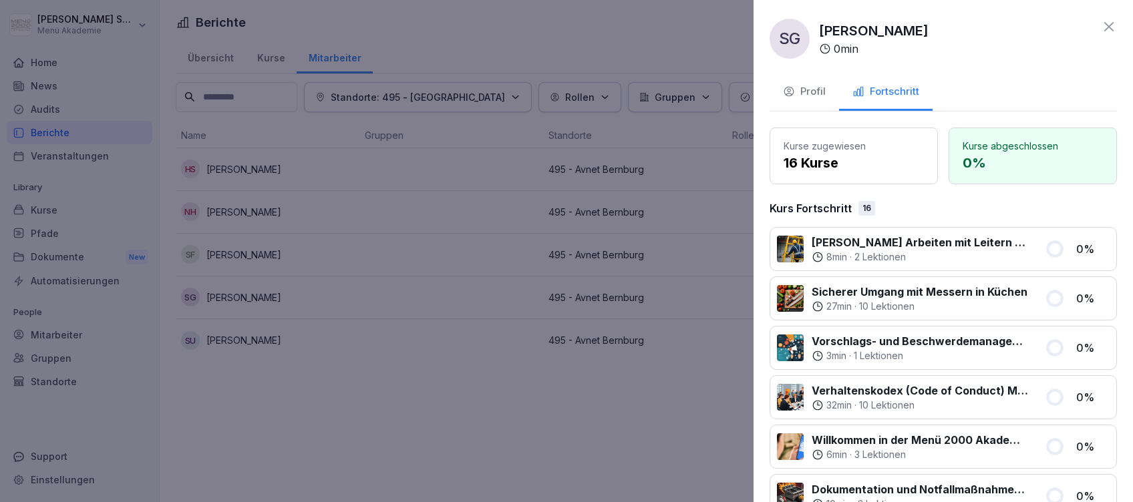
drag, startPoint x: 296, startPoint y: 298, endPoint x: 275, endPoint y: 294, distance: 21.7
drag, startPoint x: 275, startPoint y: 294, endPoint x: 331, endPoint y: 347, distance: 77.0
click at [333, 341] on div at bounding box center [566, 251] width 1133 height 502
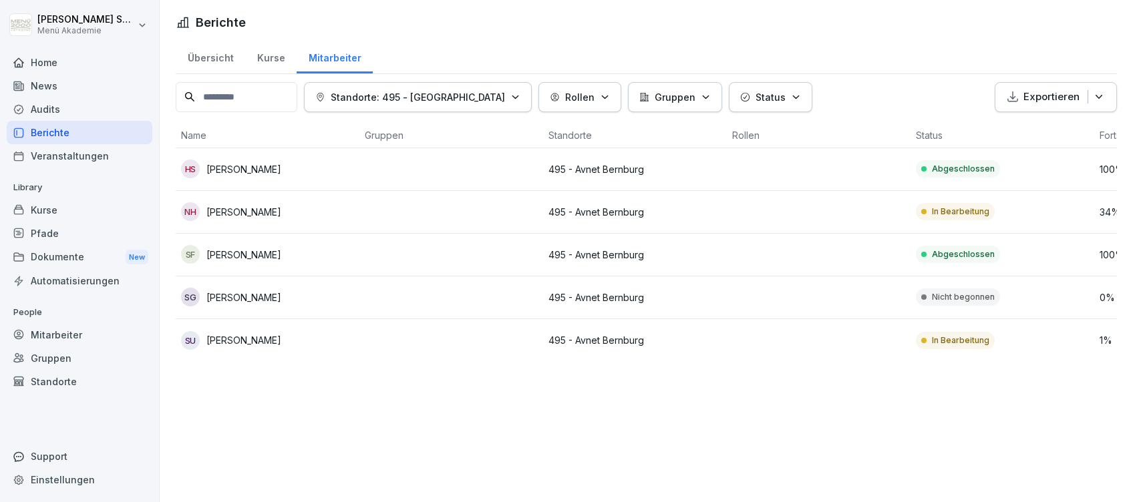
click at [43, 57] on div "Home" at bounding box center [80, 62] width 146 height 23
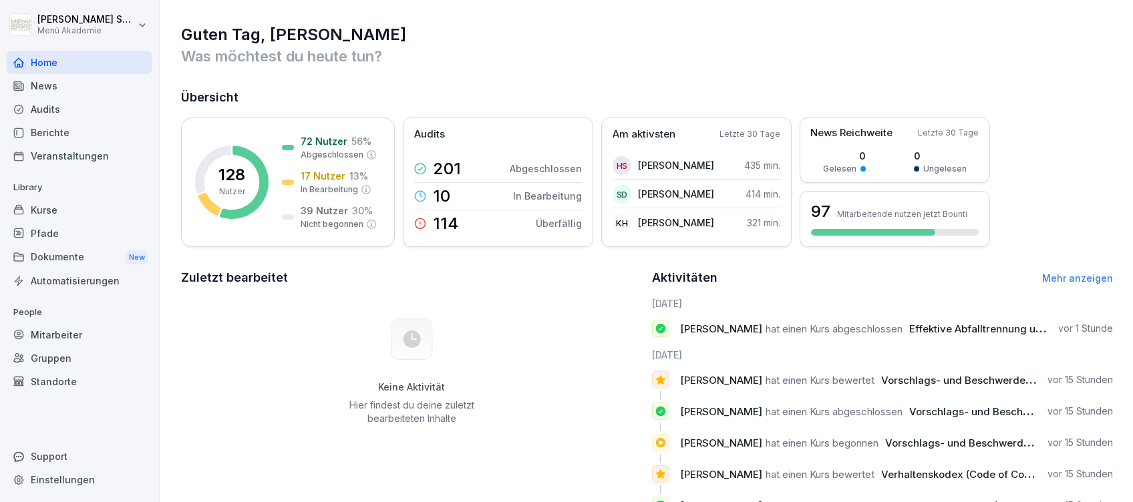
scroll to position [123, 0]
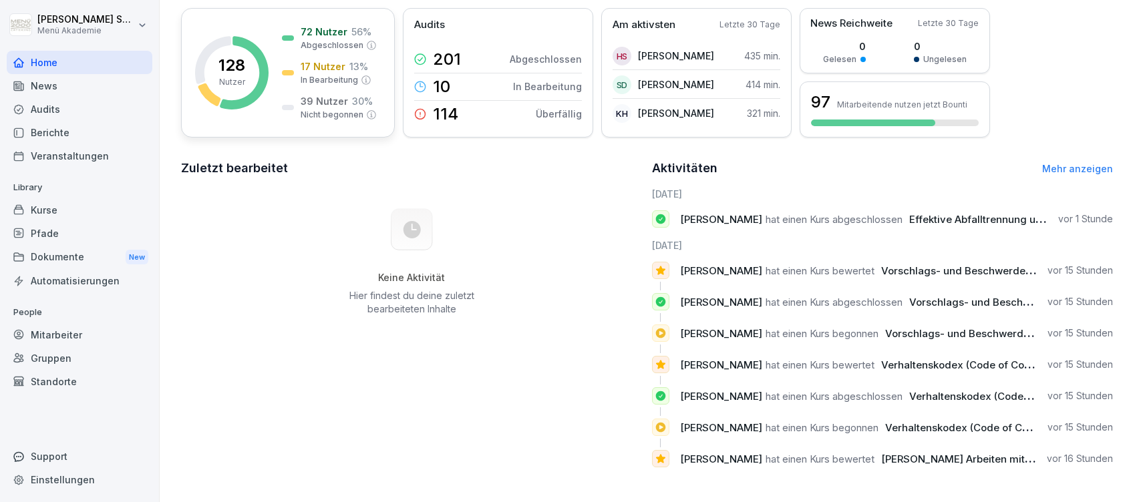
click at [356, 109] on p "Nicht begonnen" at bounding box center [332, 115] width 63 height 12
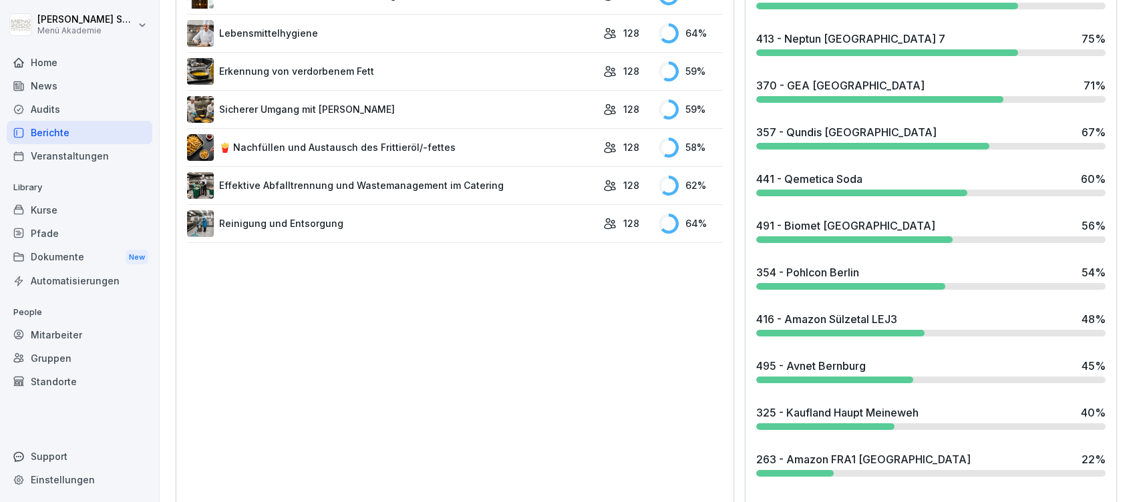
scroll to position [1084, 0]
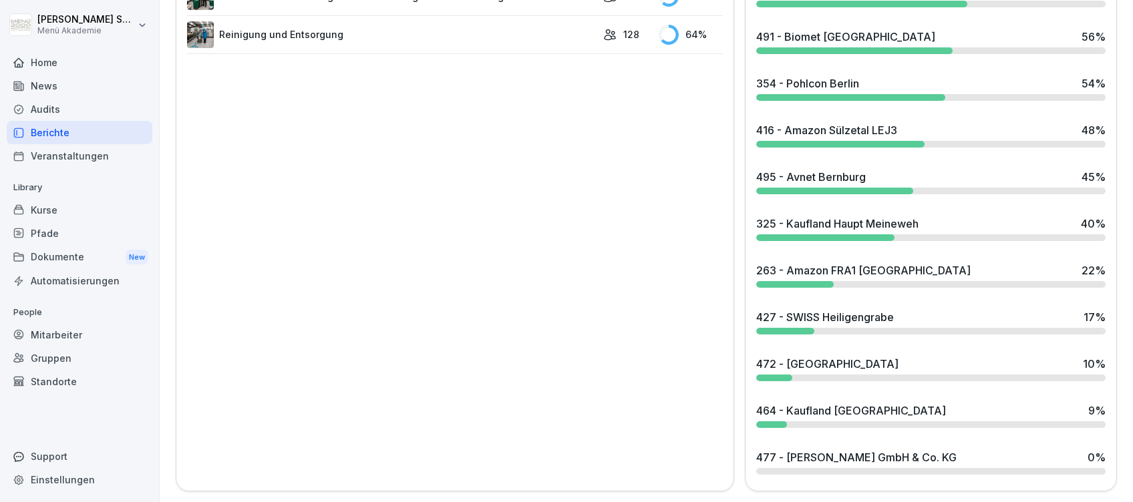
click at [814, 262] on div "263 - Amazon FRA1 Bad Hersfeld" at bounding box center [863, 270] width 214 height 16
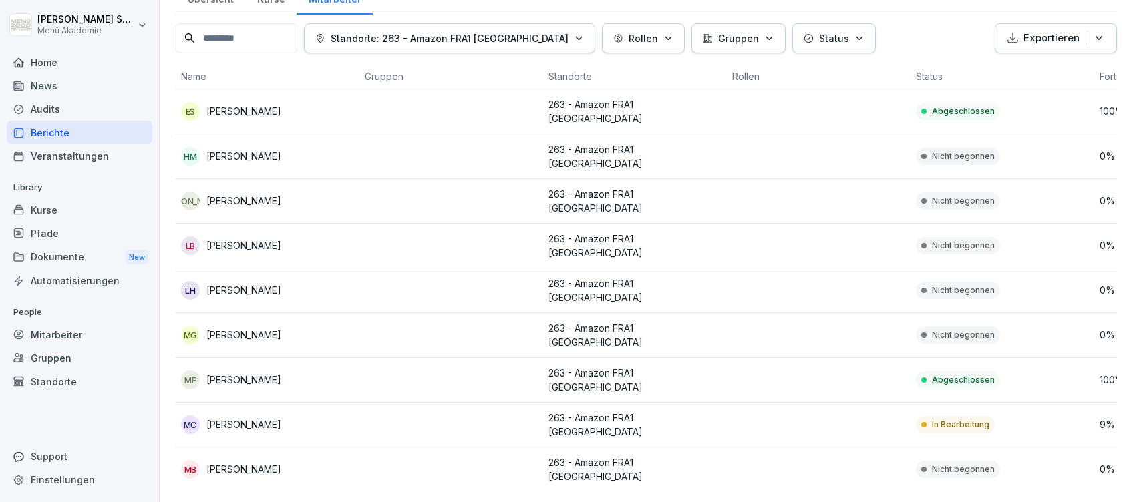
scroll to position [67, 0]
click at [351, 269] on td "LH Leonie Hartung" at bounding box center [268, 291] width 184 height 45
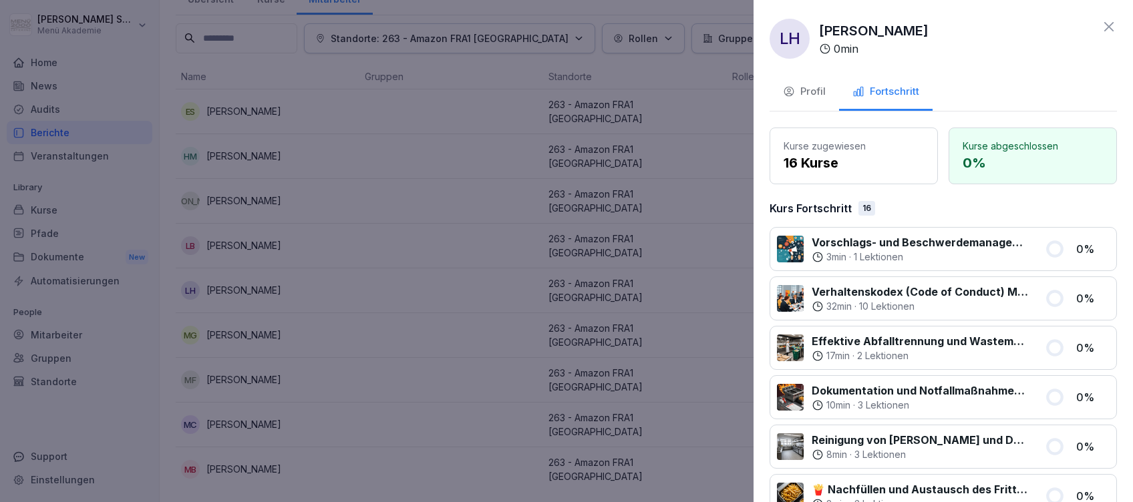
click at [469, 246] on div at bounding box center [566, 251] width 1133 height 502
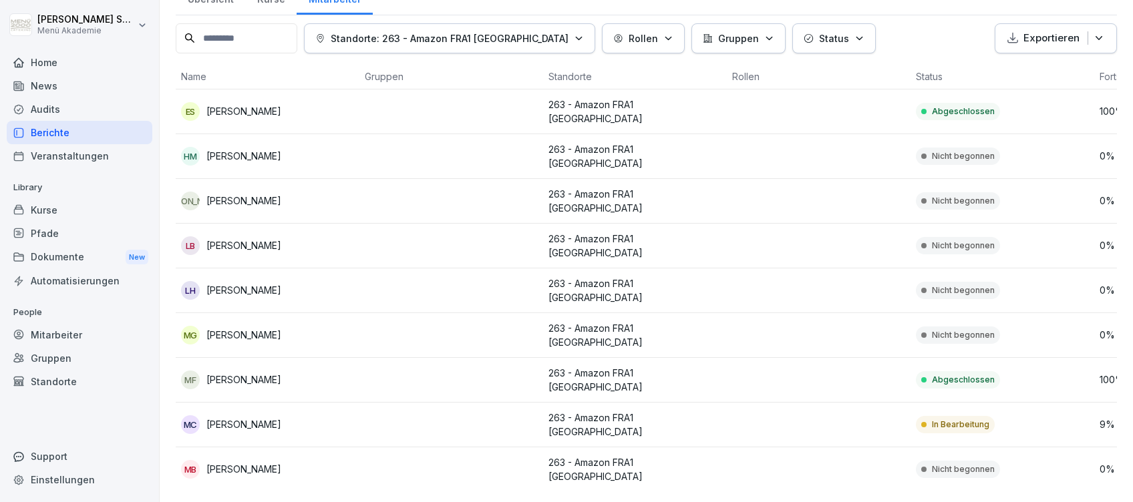
click at [45, 54] on div "Home" at bounding box center [80, 62] width 146 height 23
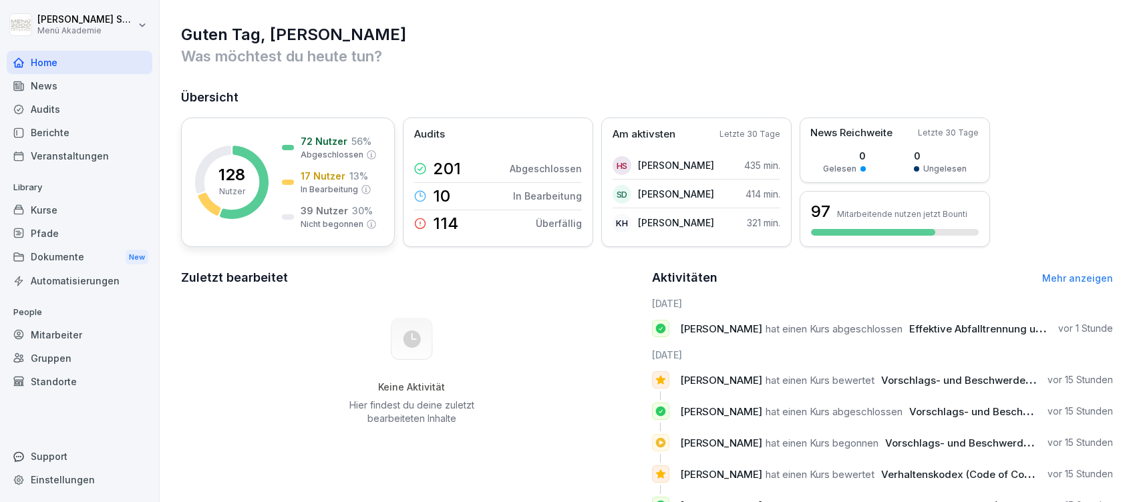
click at [327, 170] on p "17 Nutzer" at bounding box center [323, 176] width 45 height 14
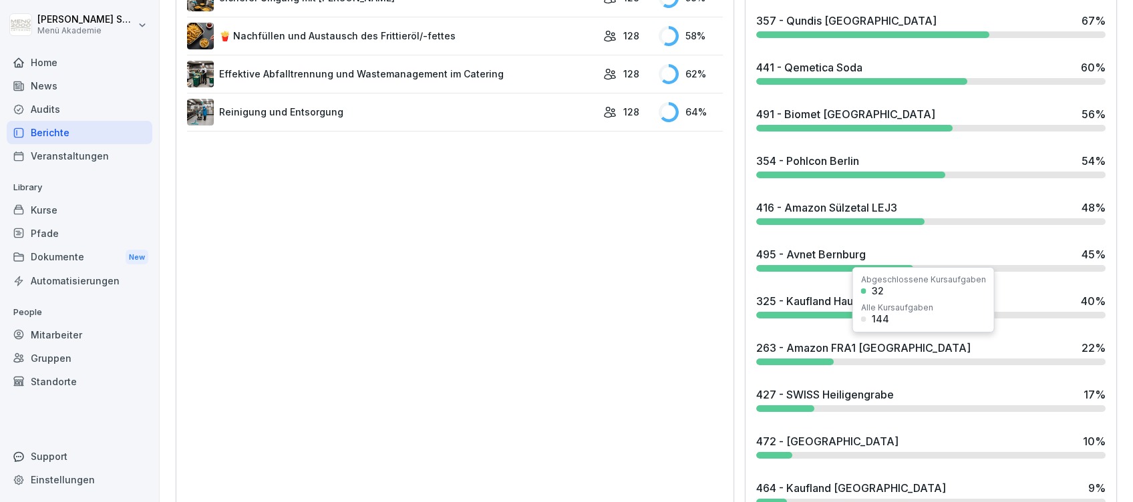
scroll to position [1084, 0]
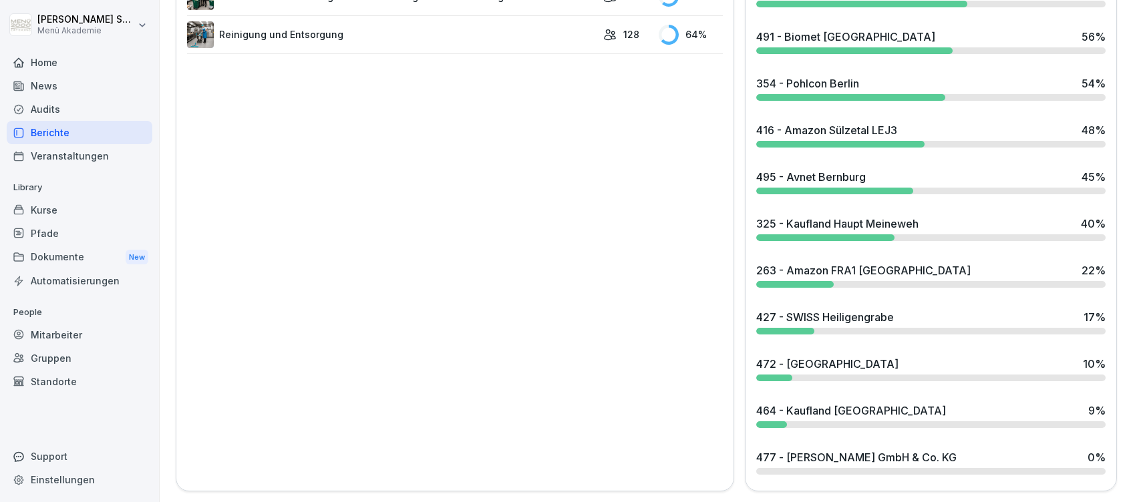
click at [860, 262] on div "263 - Amazon FRA1 Bad Hersfeld" at bounding box center [863, 270] width 214 height 16
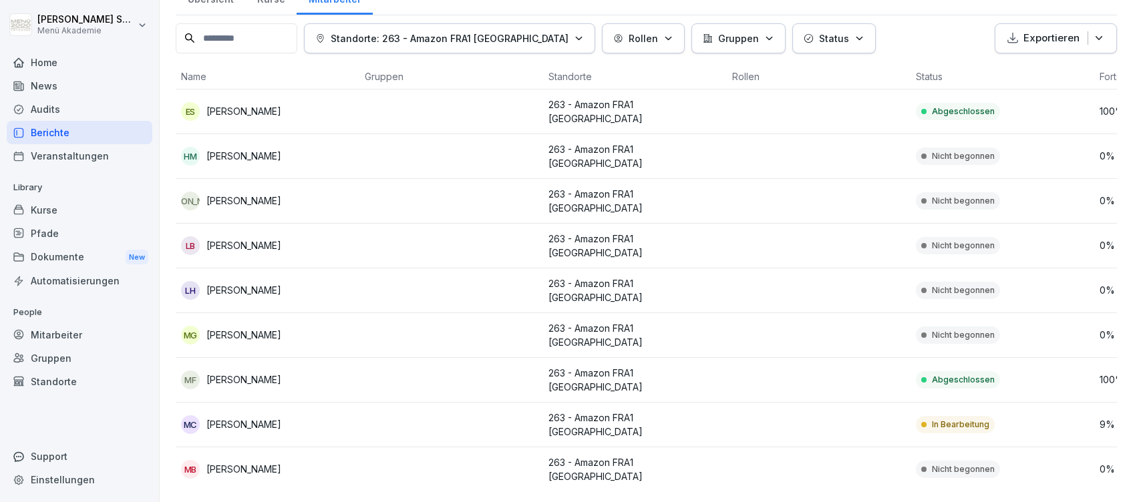
click at [53, 59] on div "Home" at bounding box center [80, 62] width 146 height 23
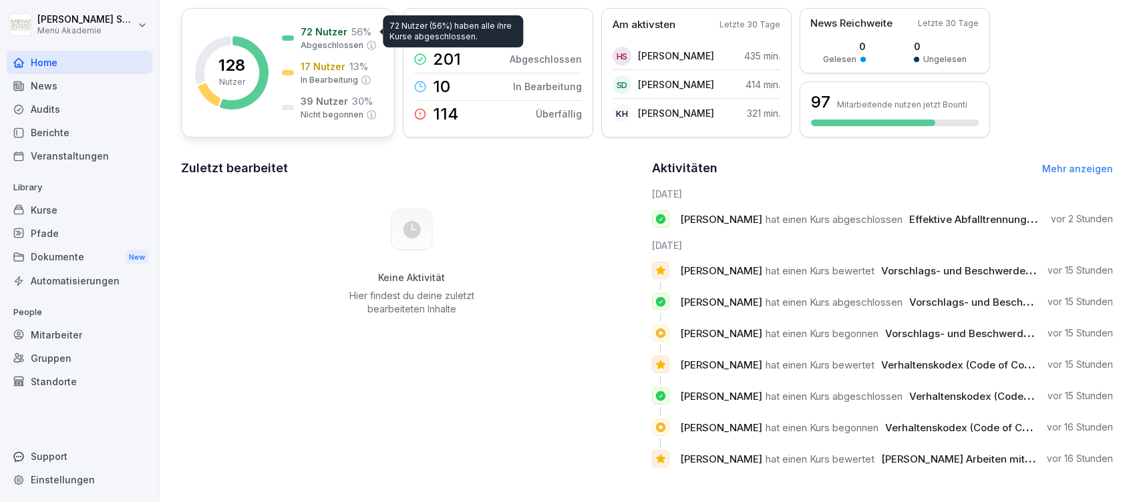
click at [337, 39] on p "Abgeschlossen" at bounding box center [332, 45] width 63 height 12
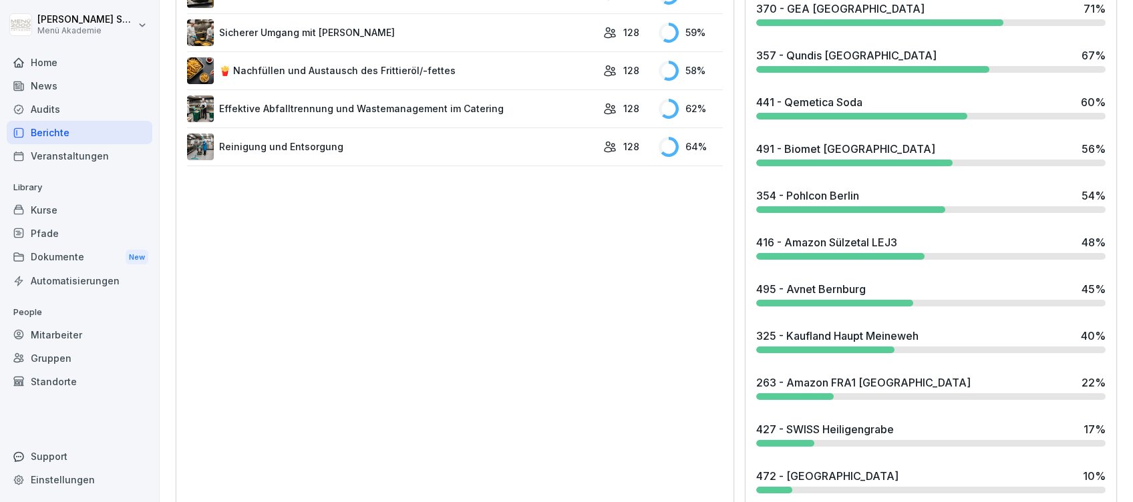
scroll to position [1084, 0]
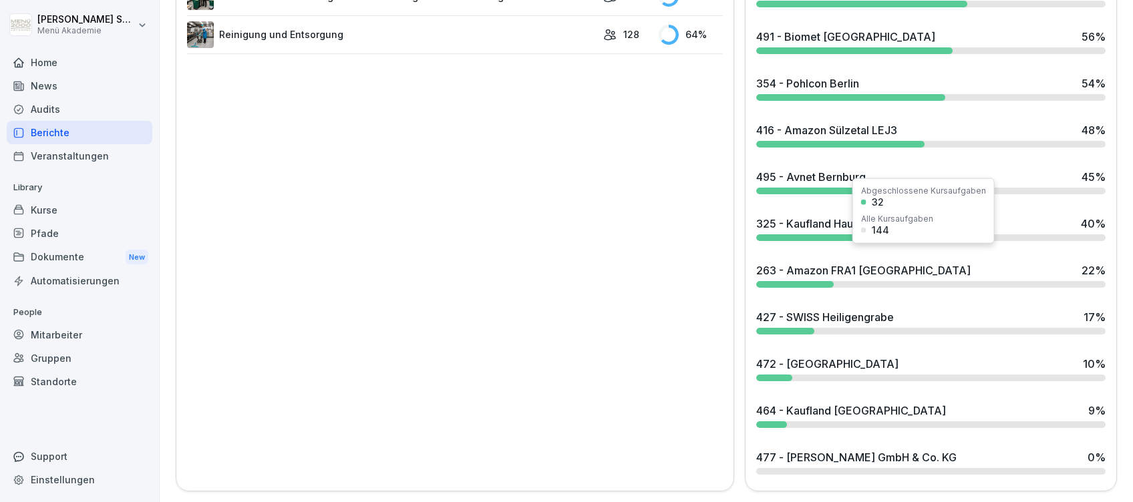
click at [842, 262] on div "263 - Amazon FRA1 Bad Hersfeld" at bounding box center [863, 270] width 214 height 16
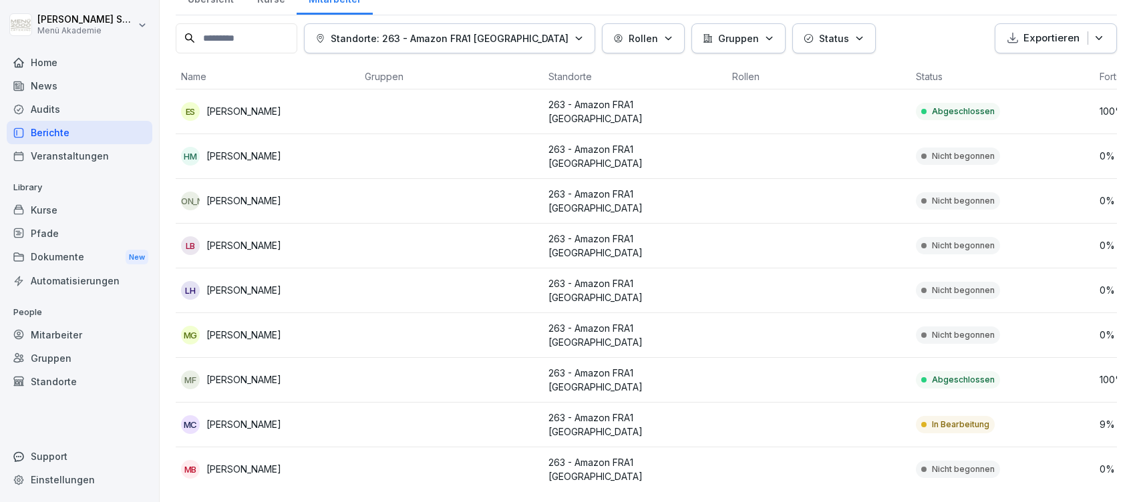
scroll to position [67, 0]
click at [63, 59] on div "Home" at bounding box center [80, 62] width 146 height 23
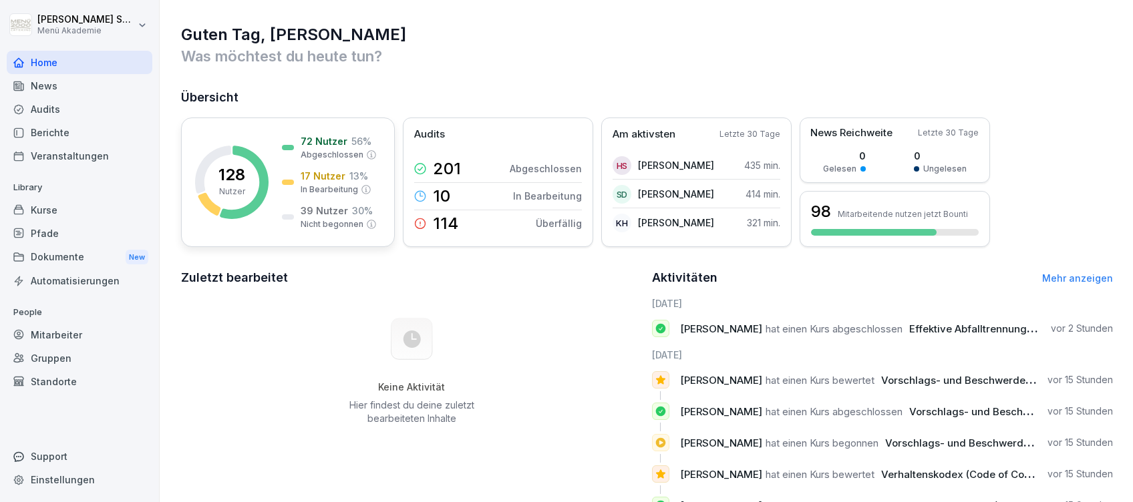
click at [343, 175] on div "17 Nutzer 13 %" at bounding box center [334, 176] width 67 height 14
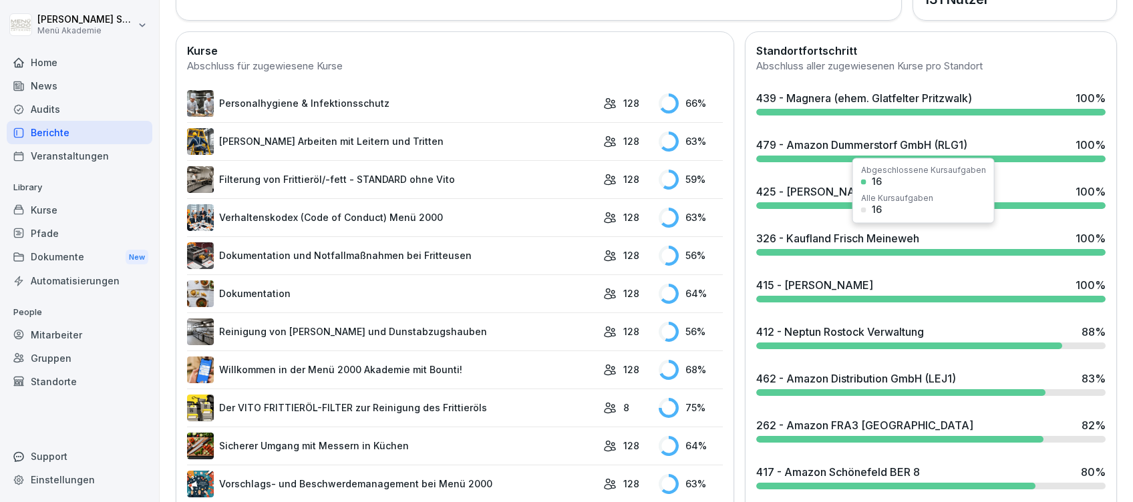
scroll to position [445, 0]
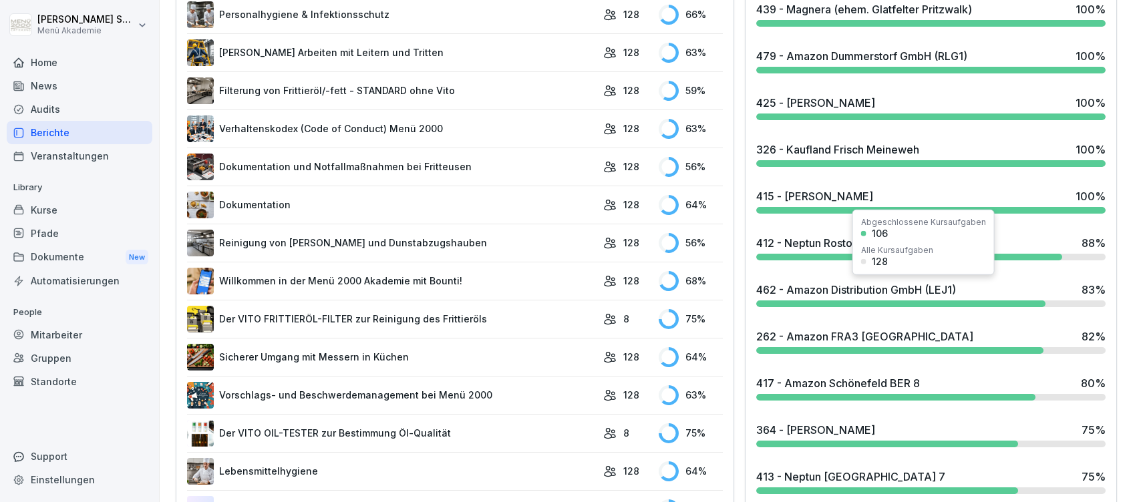
click at [858, 287] on div "462 - Amazon Distribution GmbH (LEJ1)" at bounding box center [856, 290] width 200 height 16
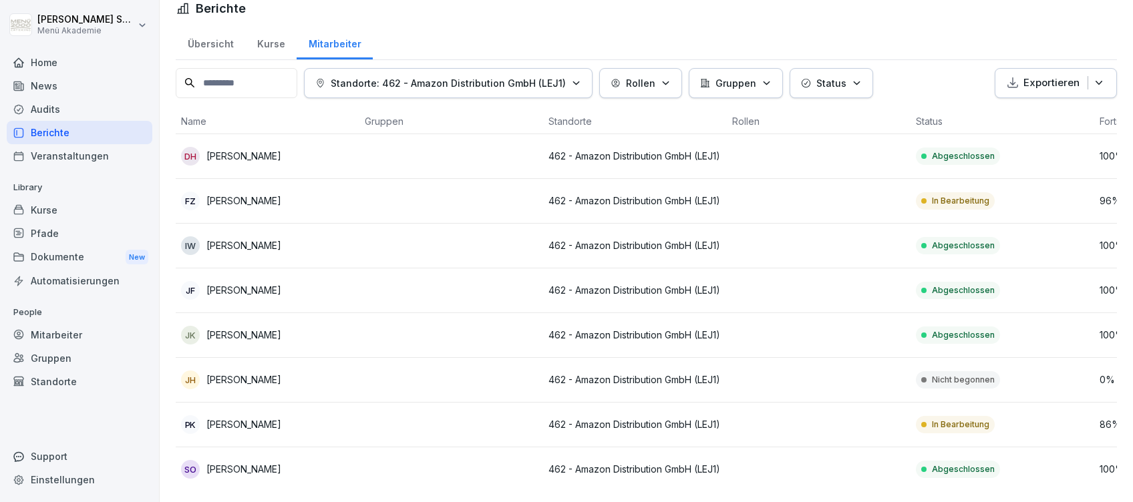
scroll to position [40, 0]
click at [48, 52] on div "Home" at bounding box center [80, 62] width 146 height 23
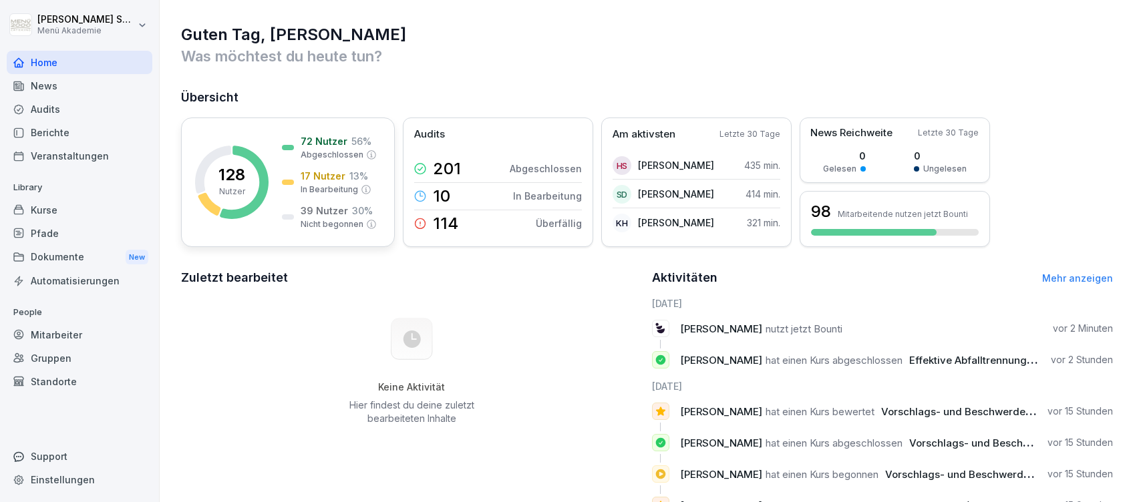
click at [345, 168] on div "72 Nutzer 56 % Abgeschlossen 17 Nutzer 13 % In Bearbeitung 39 Nutzer 30 % Nicht…" at bounding box center [329, 182] width 95 height 96
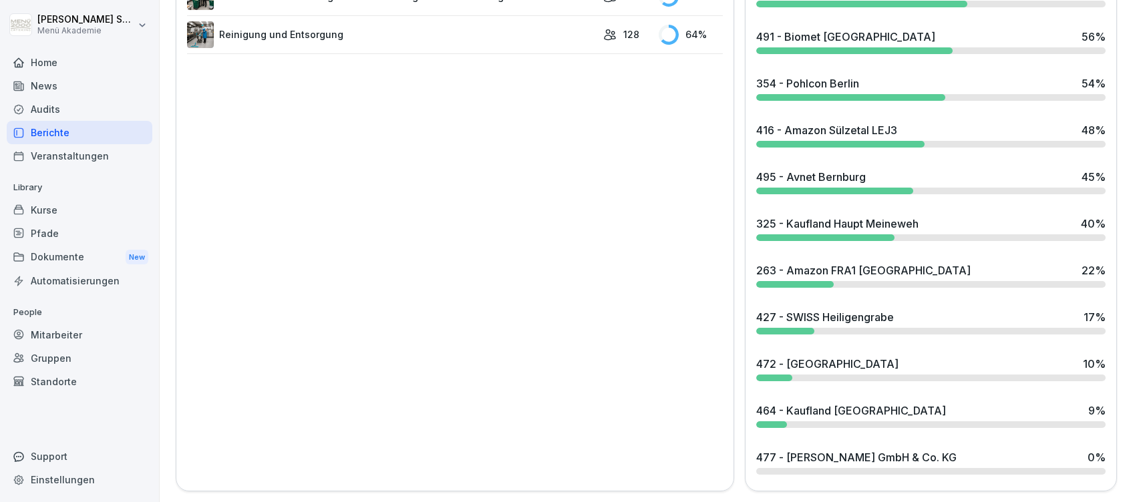
scroll to position [1084, 0]
click at [827, 262] on div "263 - Amazon FRA1 Bad Hersfeld" at bounding box center [863, 270] width 214 height 16
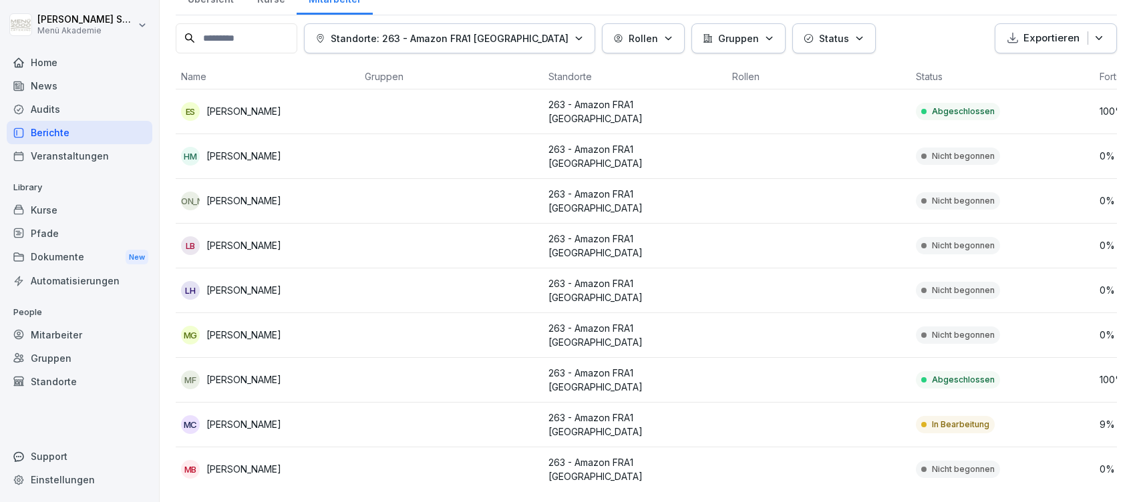
scroll to position [67, 0]
click at [42, 53] on div "Home" at bounding box center [80, 62] width 146 height 23
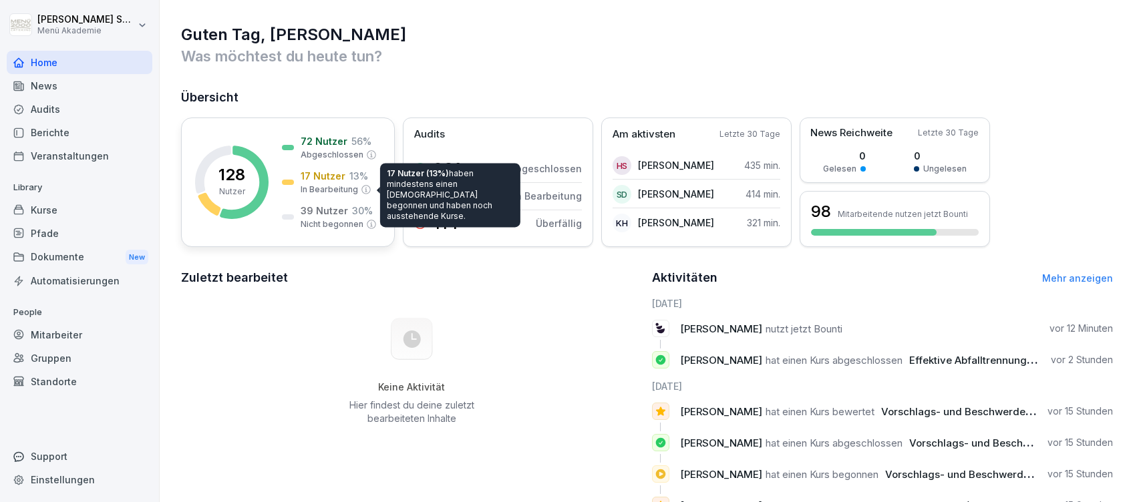
click at [332, 186] on p "In Bearbeitung" at bounding box center [329, 190] width 57 height 12
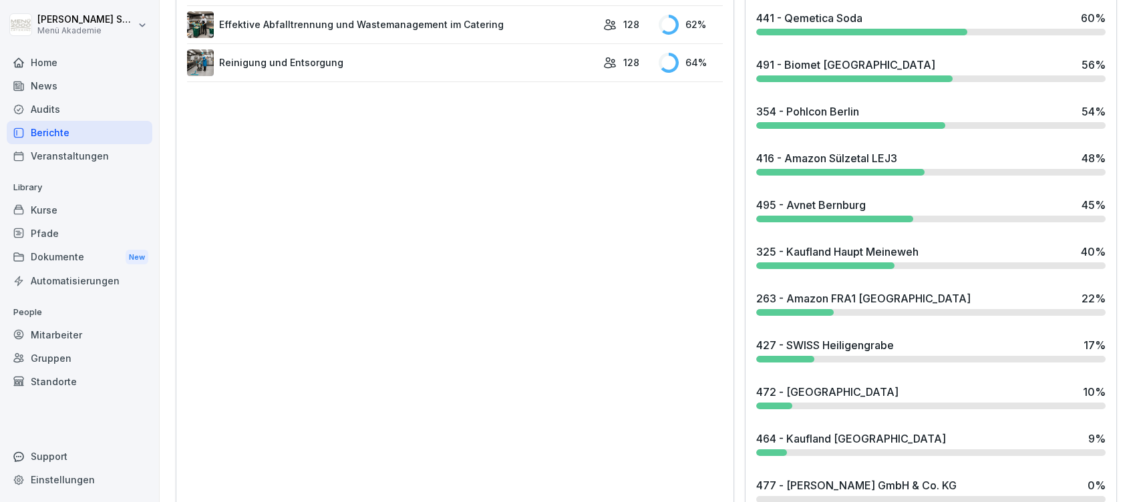
scroll to position [1069, 0]
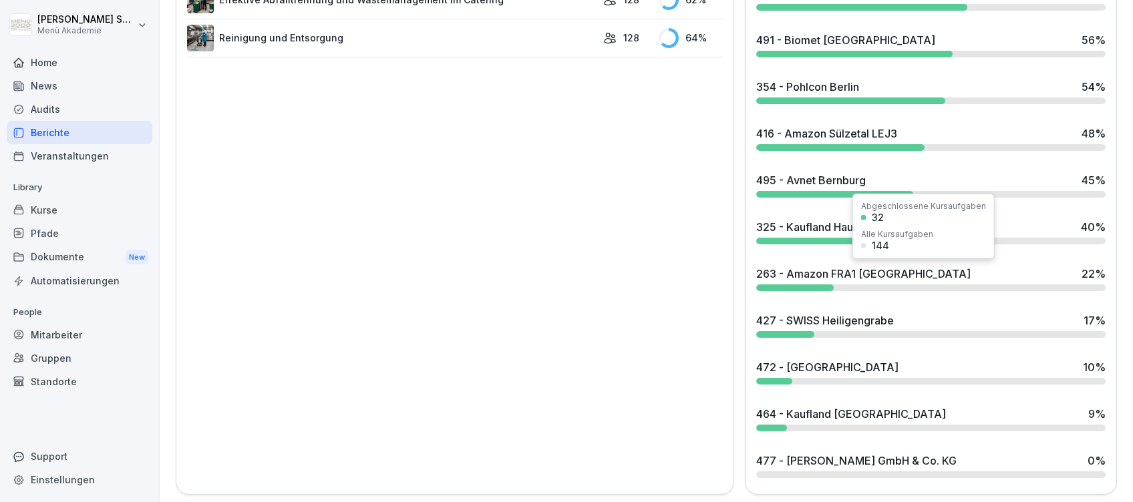
click at [823, 268] on div "263 - Amazon FRA1 Bad Hersfeld" at bounding box center [863, 274] width 214 height 16
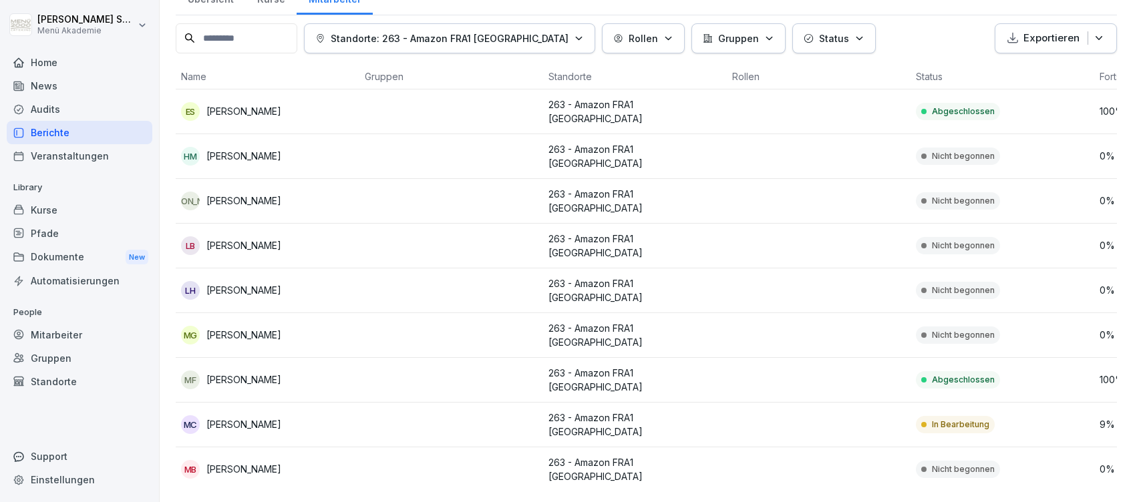
scroll to position [67, 0]
click at [38, 63] on div "Home" at bounding box center [80, 62] width 146 height 23
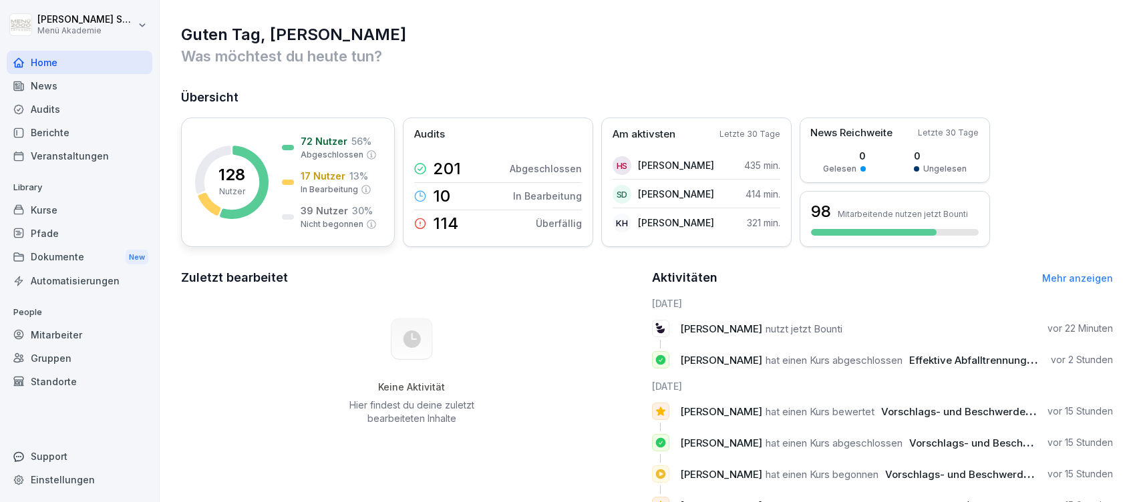
click at [305, 173] on p "17 Nutzer" at bounding box center [323, 176] width 45 height 14
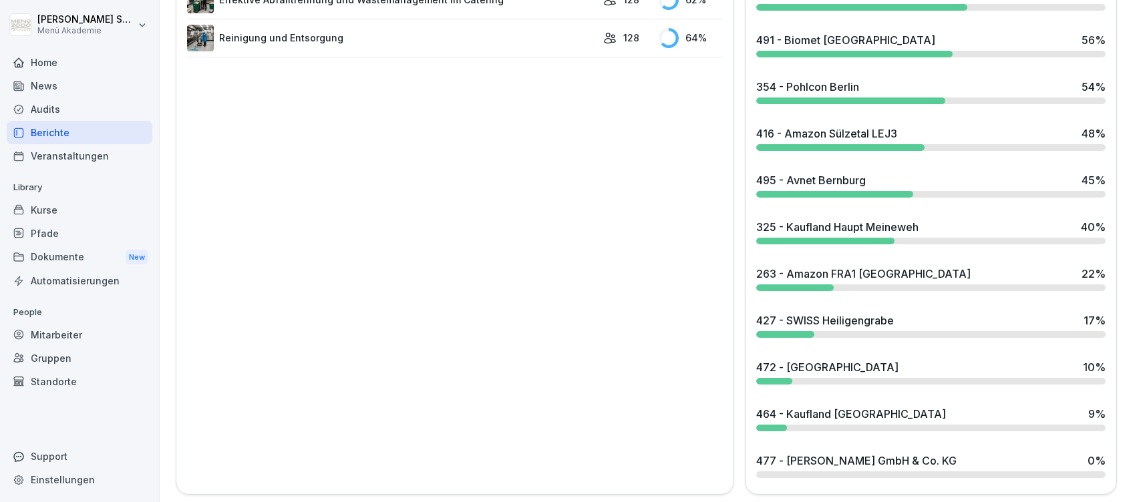
scroll to position [1084, 0]
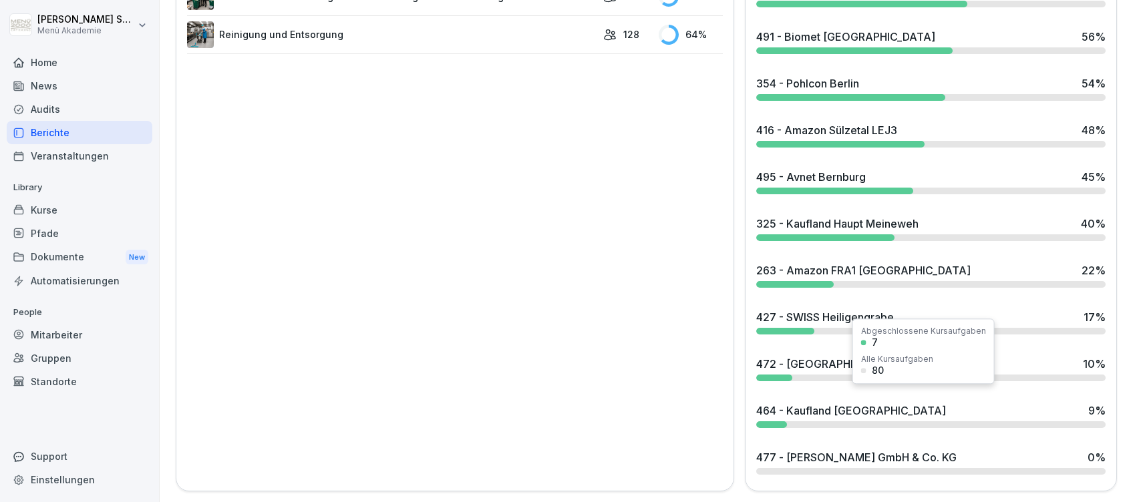
click at [846, 403] on div "464 - Kaufland Lübbenau" at bounding box center [851, 411] width 190 height 16
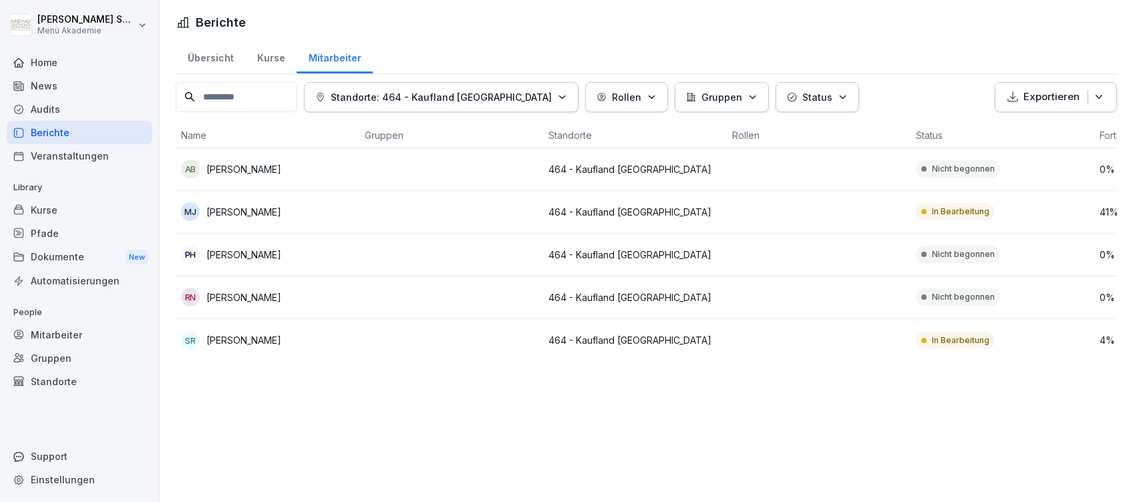
click at [265, 209] on p "[PERSON_NAME]" at bounding box center [243, 212] width 75 height 14
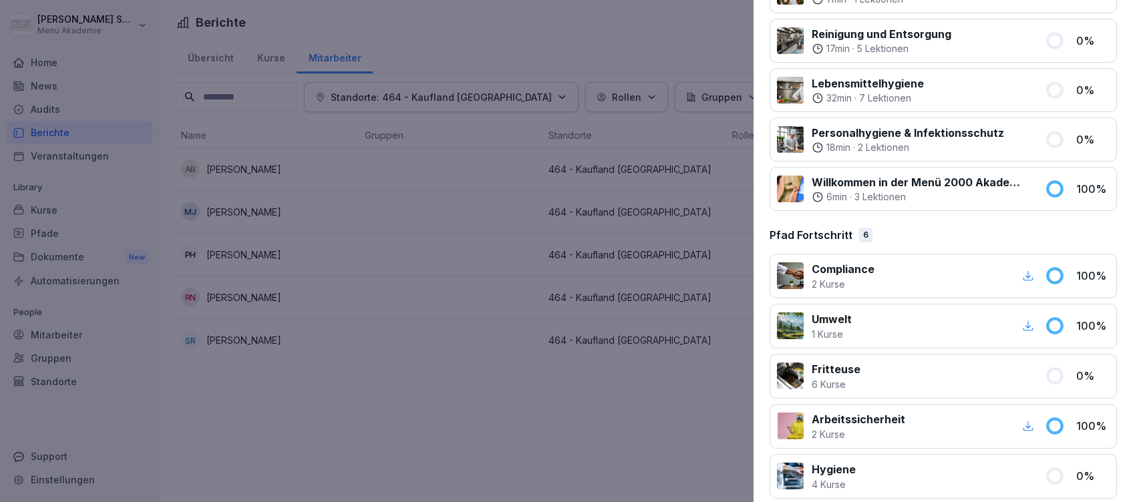
scroll to position [862, 0]
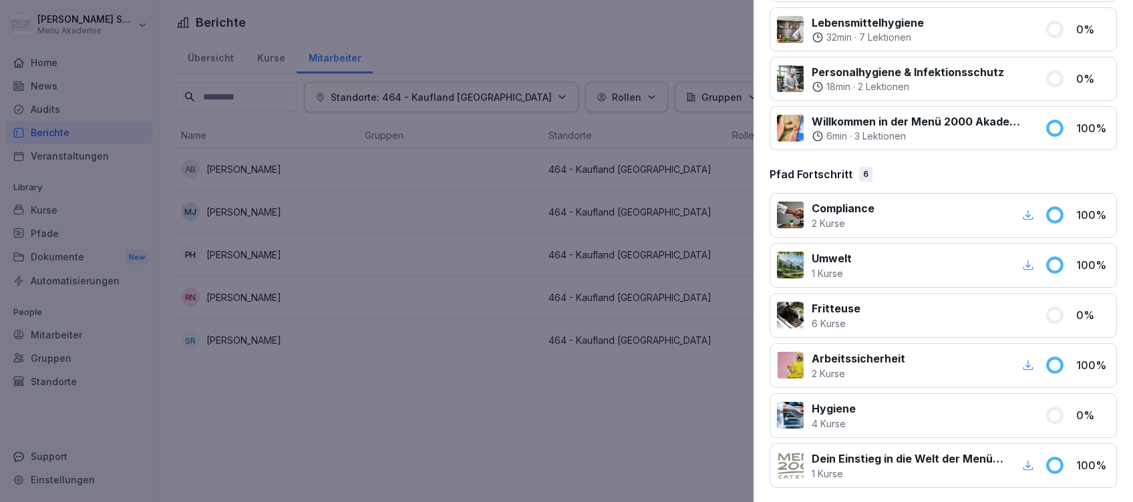
click at [528, 43] on div at bounding box center [566, 251] width 1133 height 502
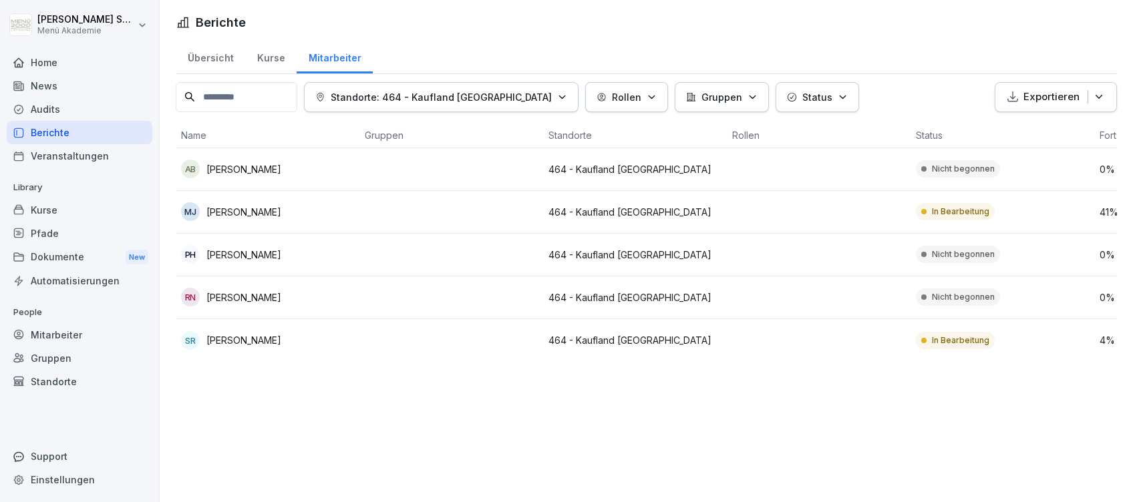
click at [47, 55] on div "Home" at bounding box center [80, 62] width 146 height 23
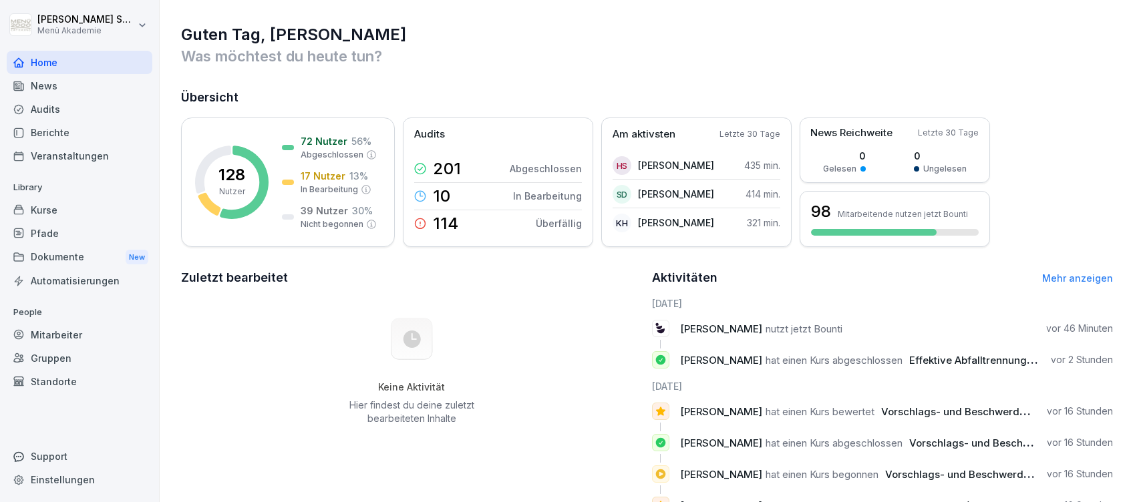
click at [1069, 274] on link "Mehr anzeigen" at bounding box center [1077, 278] width 71 height 11
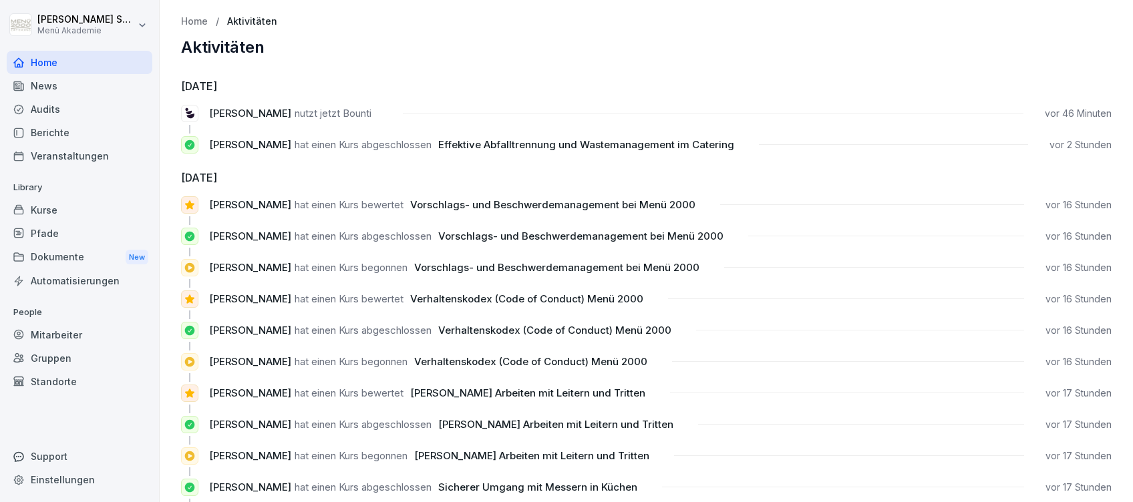
click at [53, 56] on div "Home" at bounding box center [80, 62] width 146 height 23
